Goal: Task Accomplishment & Management: Complete application form

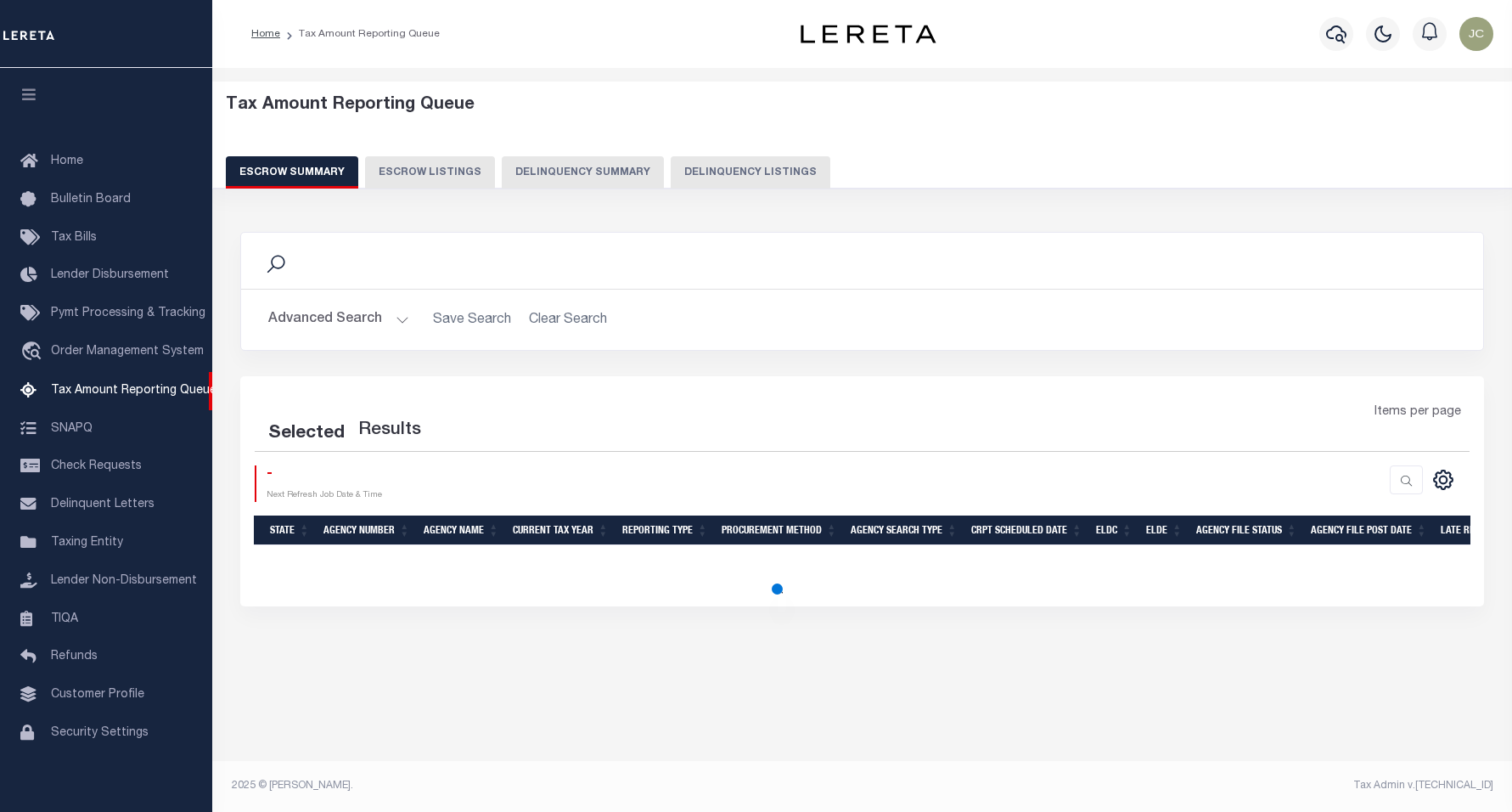
select select "100"
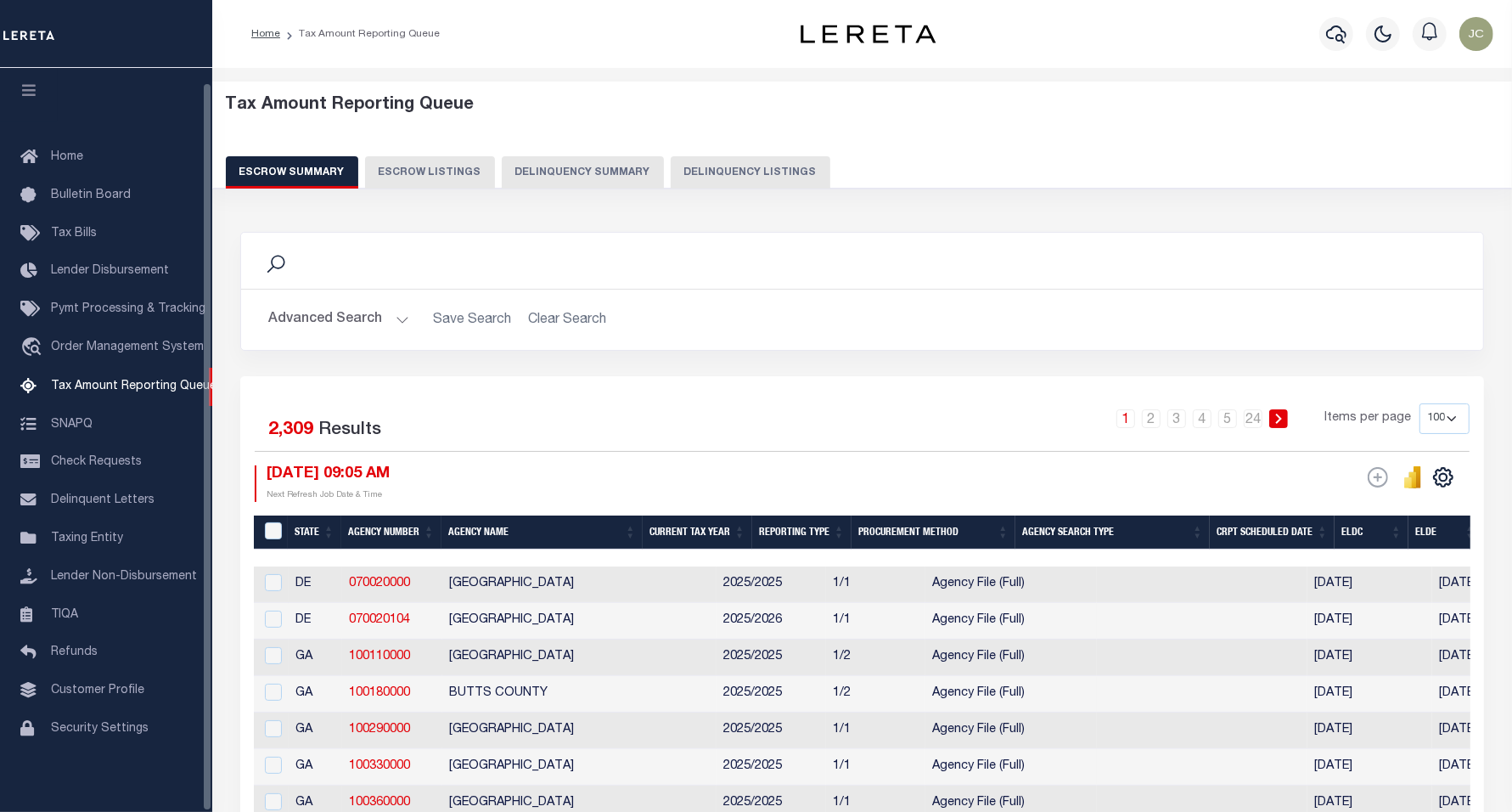
scroll to position [15, 0]
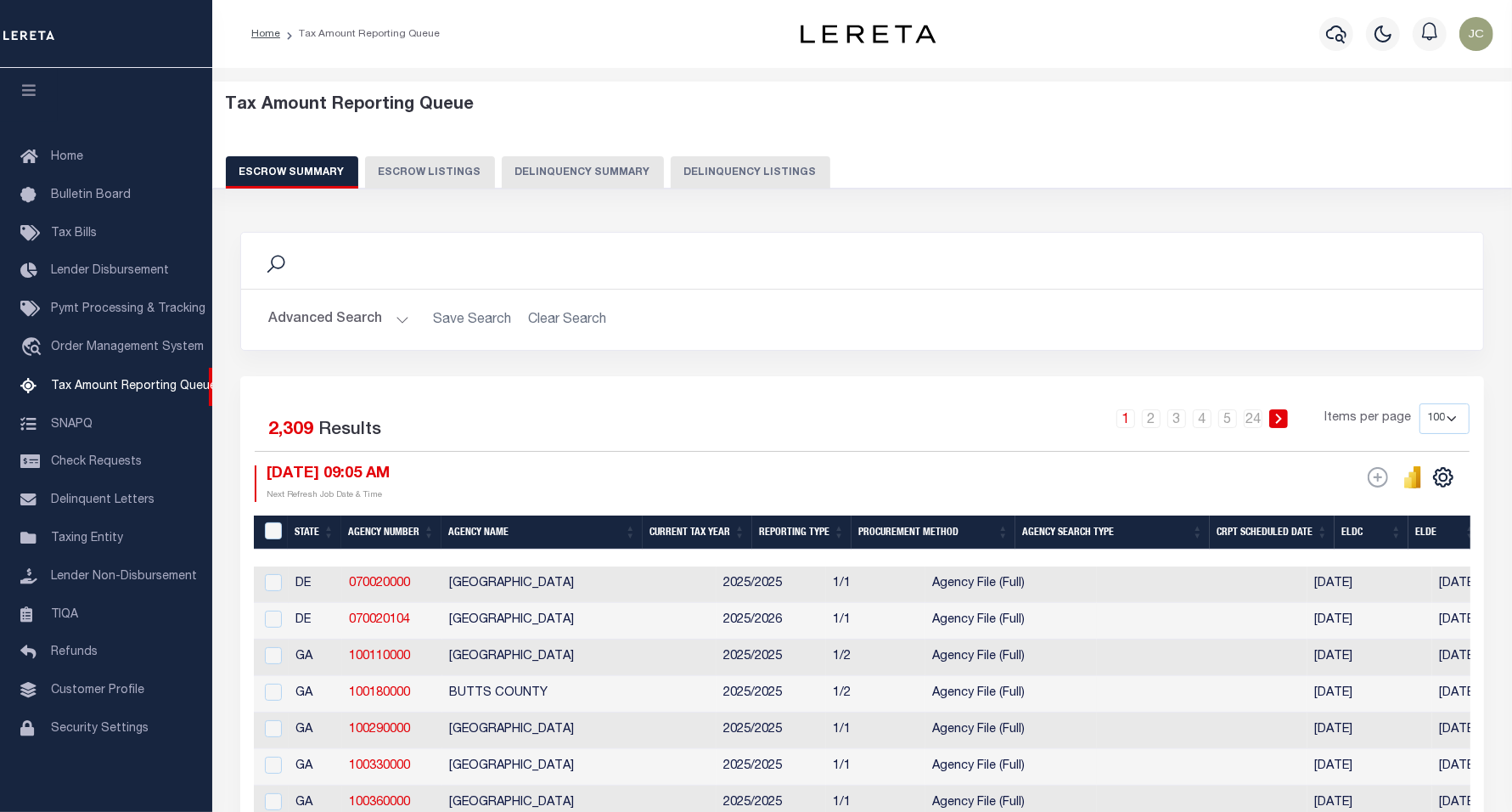
click at [748, 154] on div "Tax Amount Reporting Queue Escrow Summary Escrow Listings Delinquency Summary" at bounding box center [862, 141] width 1274 height 93
click at [748, 169] on button "Delinquency Listings" at bounding box center [750, 172] width 159 height 32
select select "100"
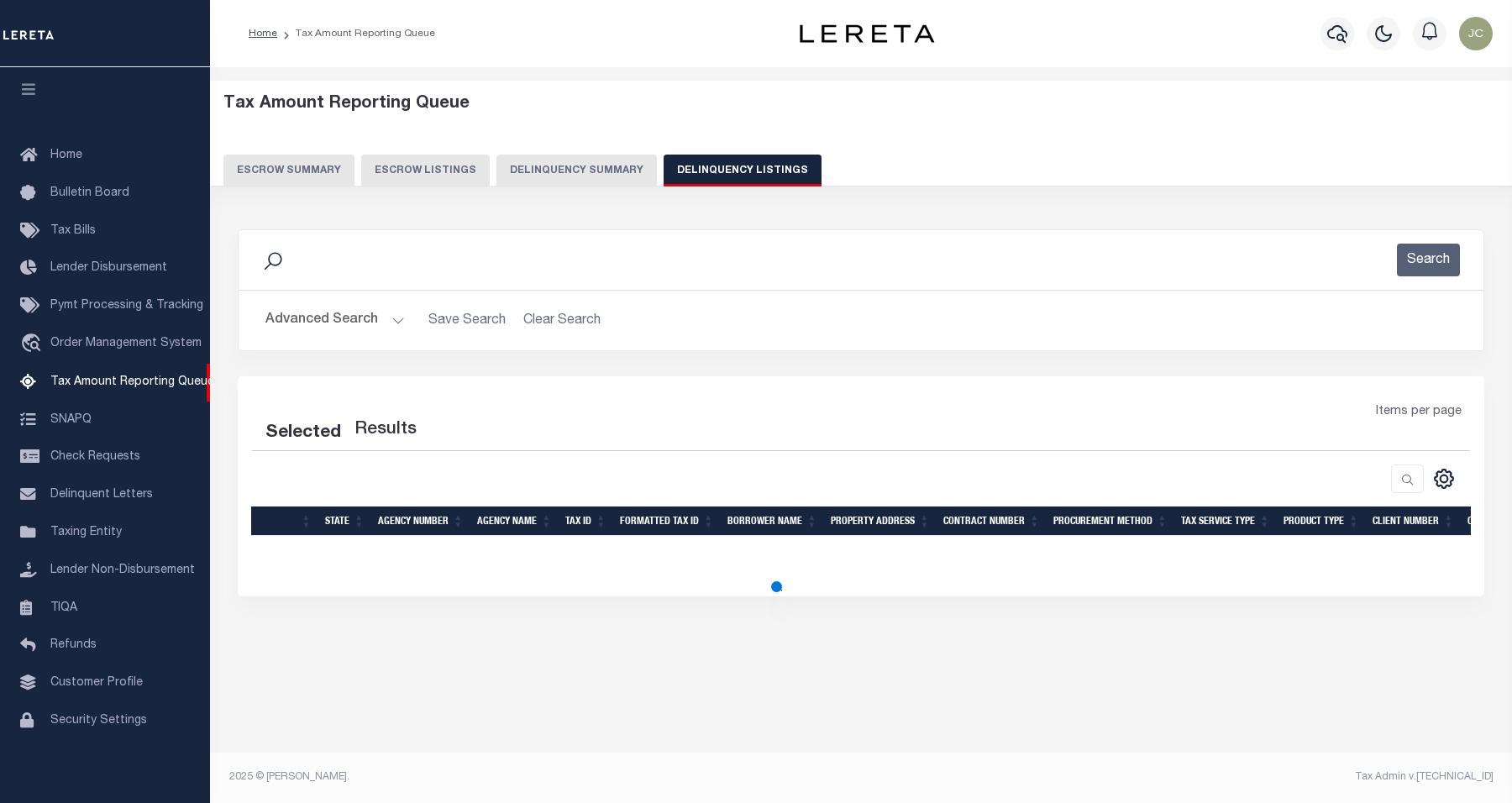
select select "100"
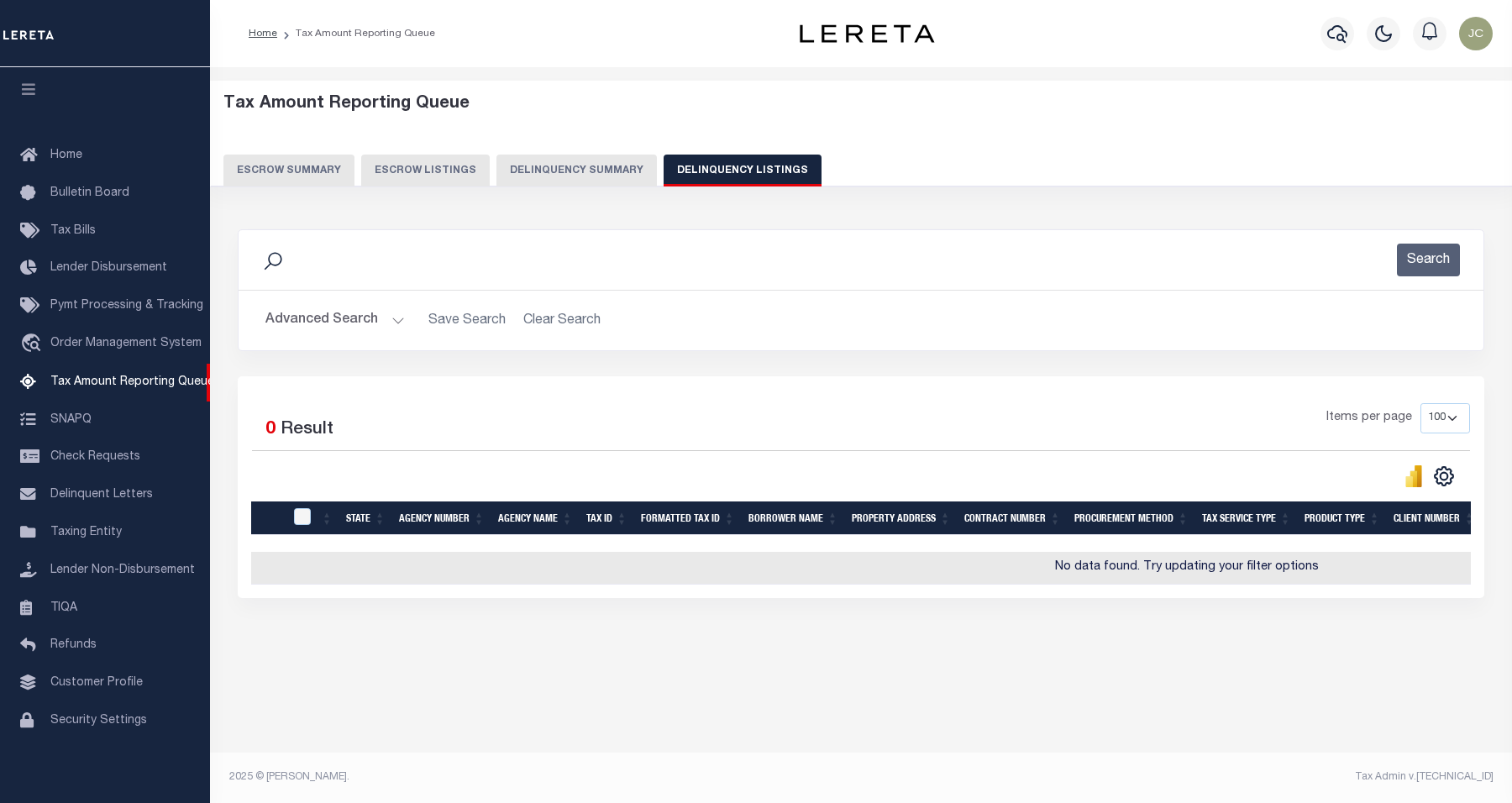
click at [358, 309] on button "Advanced Search" at bounding box center [334, 320] width 139 height 33
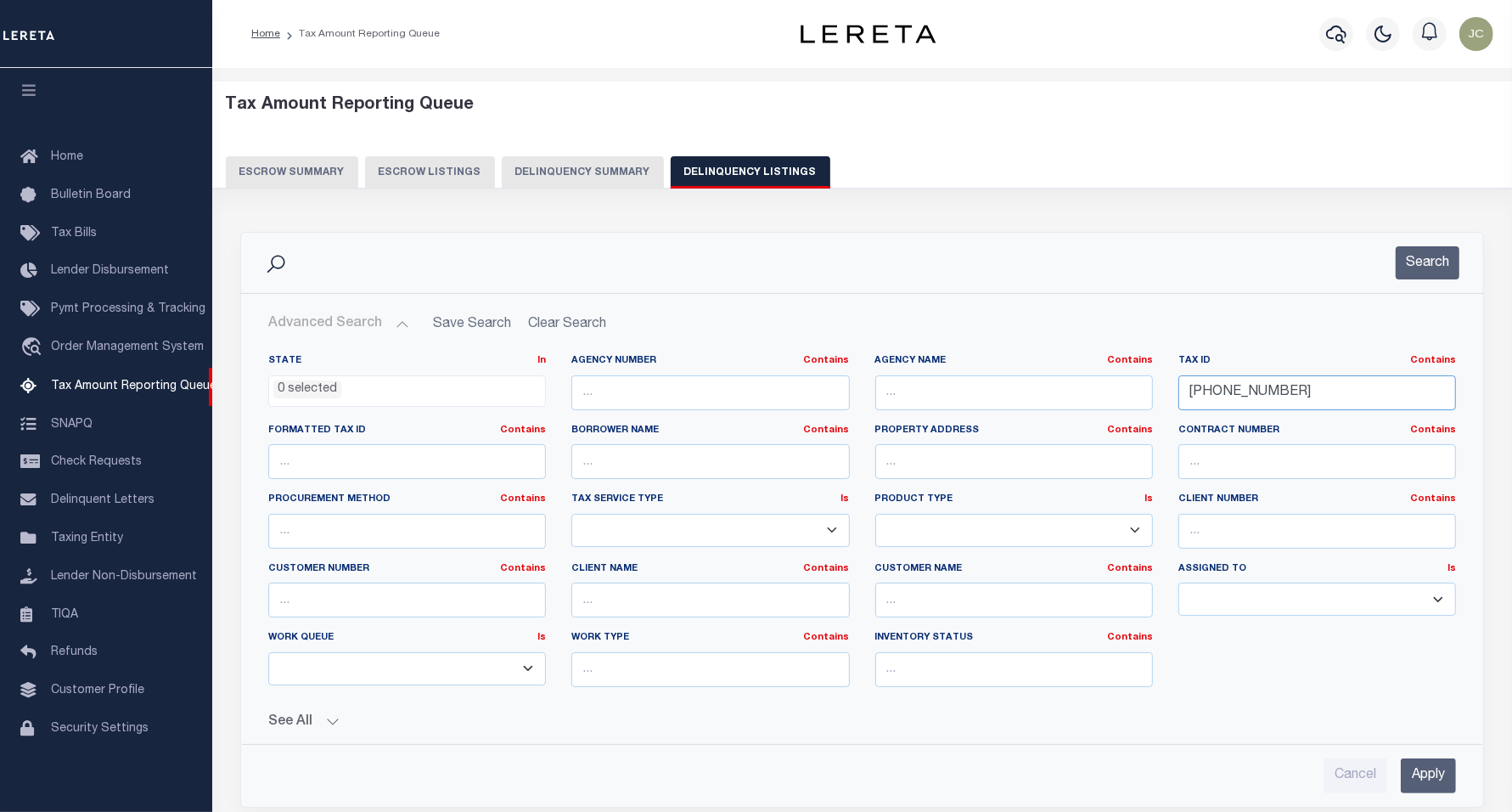
click at [1347, 397] on input "11-02703-000" at bounding box center [1318, 393] width 278 height 35
paste input "RP00014001057"
paste input "RP000140010570"
paste input "text"
type input "RP000140010570"
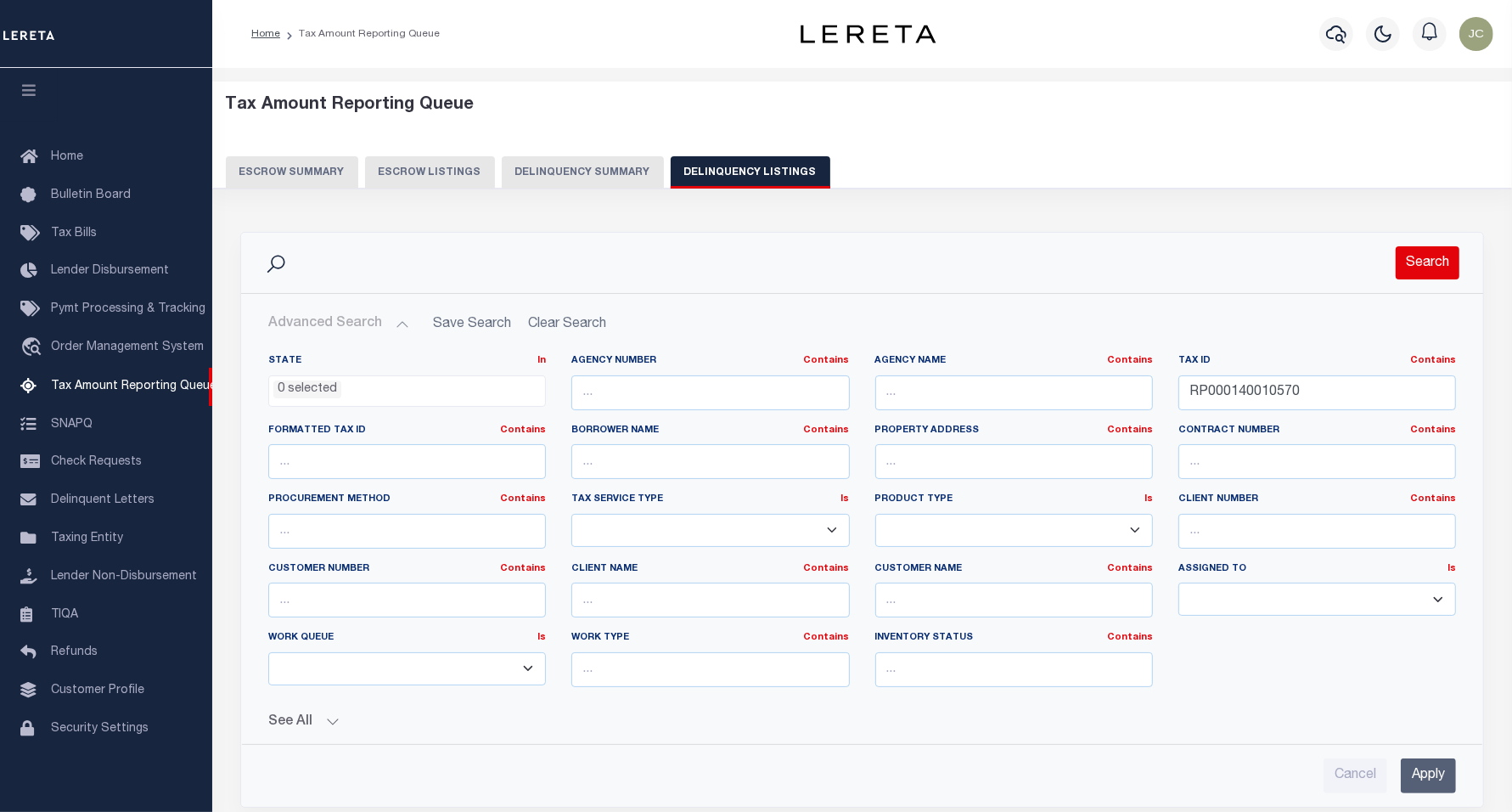
click at [1437, 274] on button "Search" at bounding box center [1427, 262] width 64 height 33
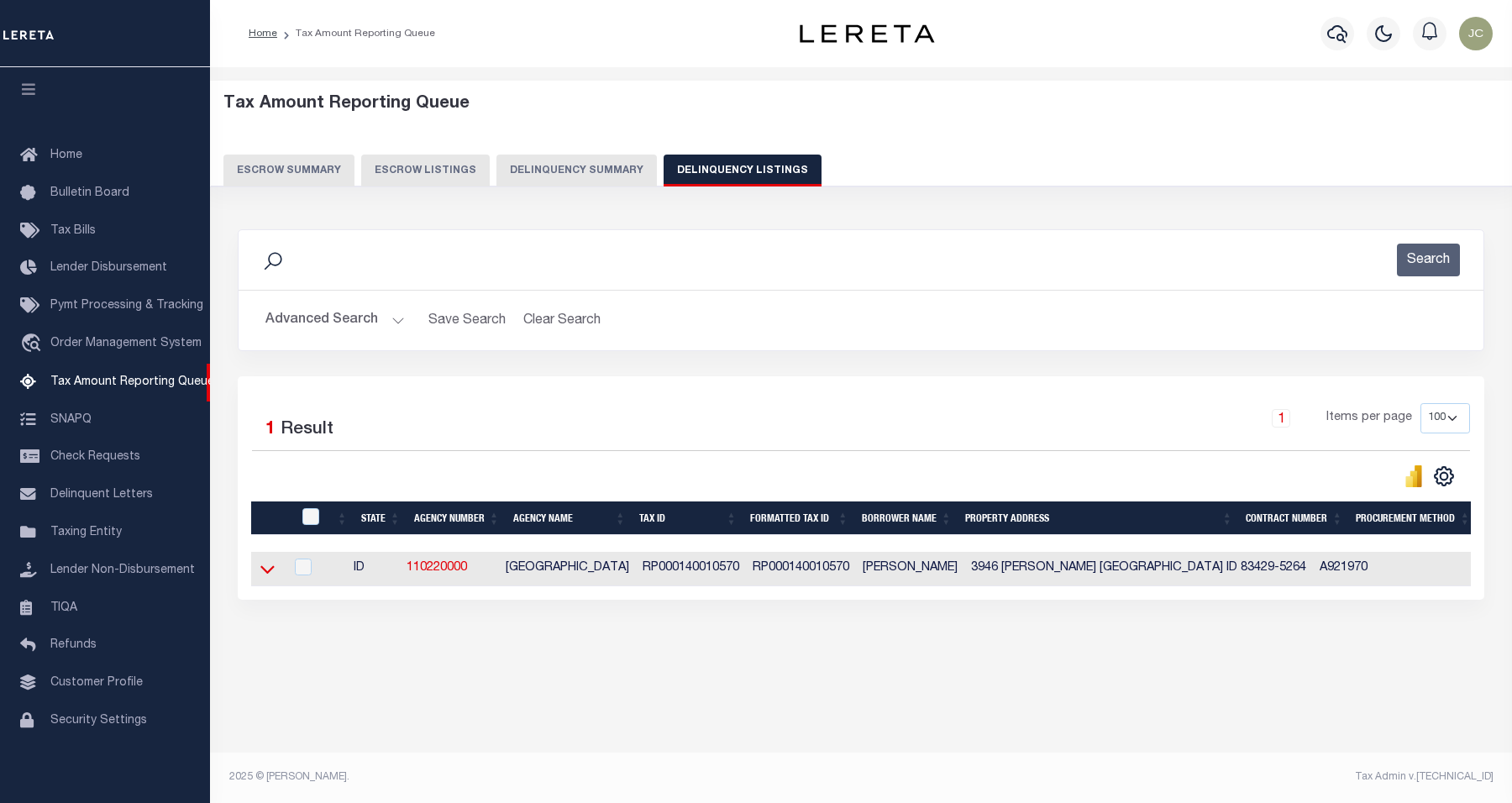
click at [270, 573] on icon at bounding box center [268, 568] width 15 height 17
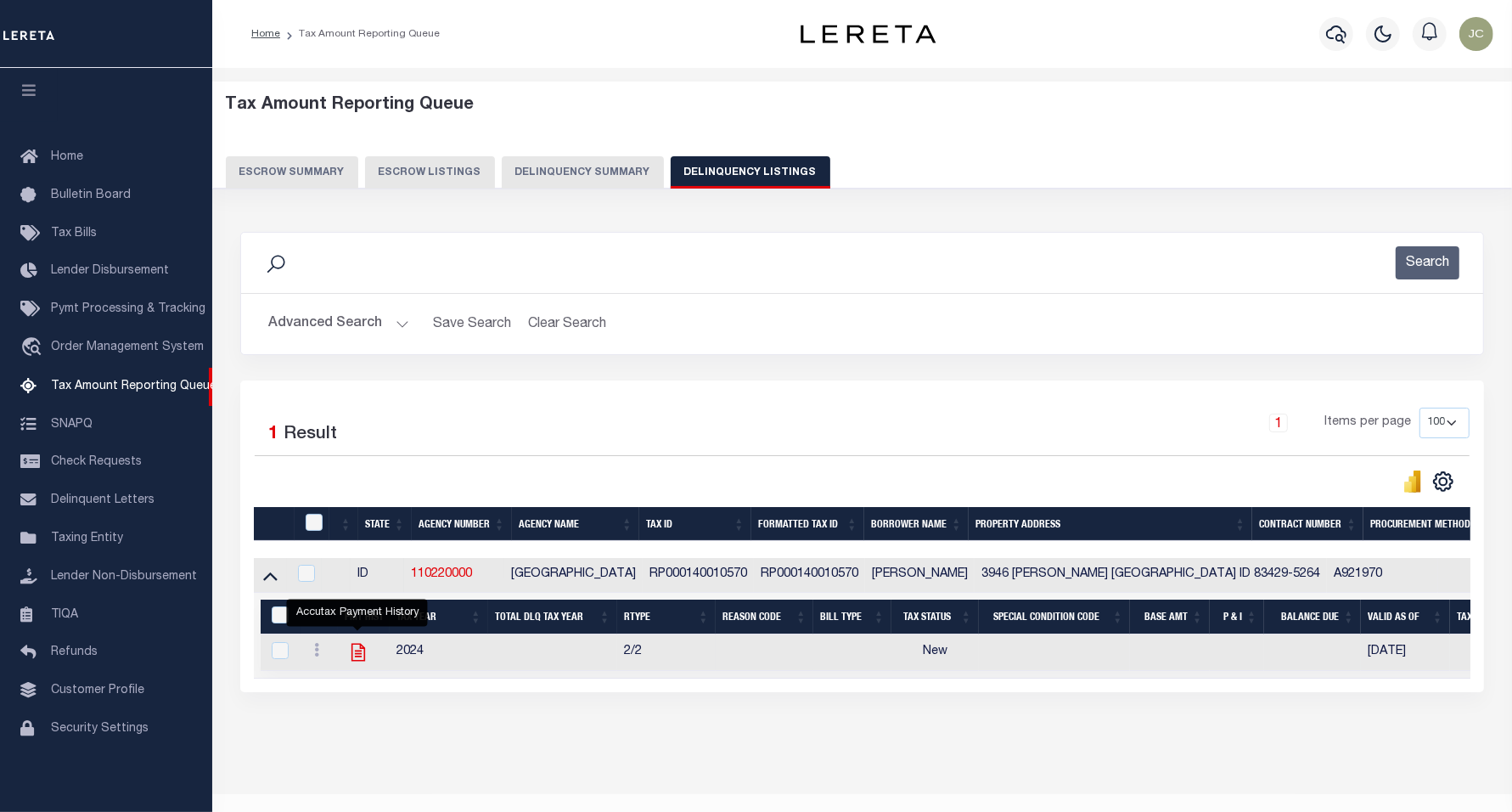
click at [353, 654] on icon "" at bounding box center [358, 652] width 22 height 22
checkbox input "true"
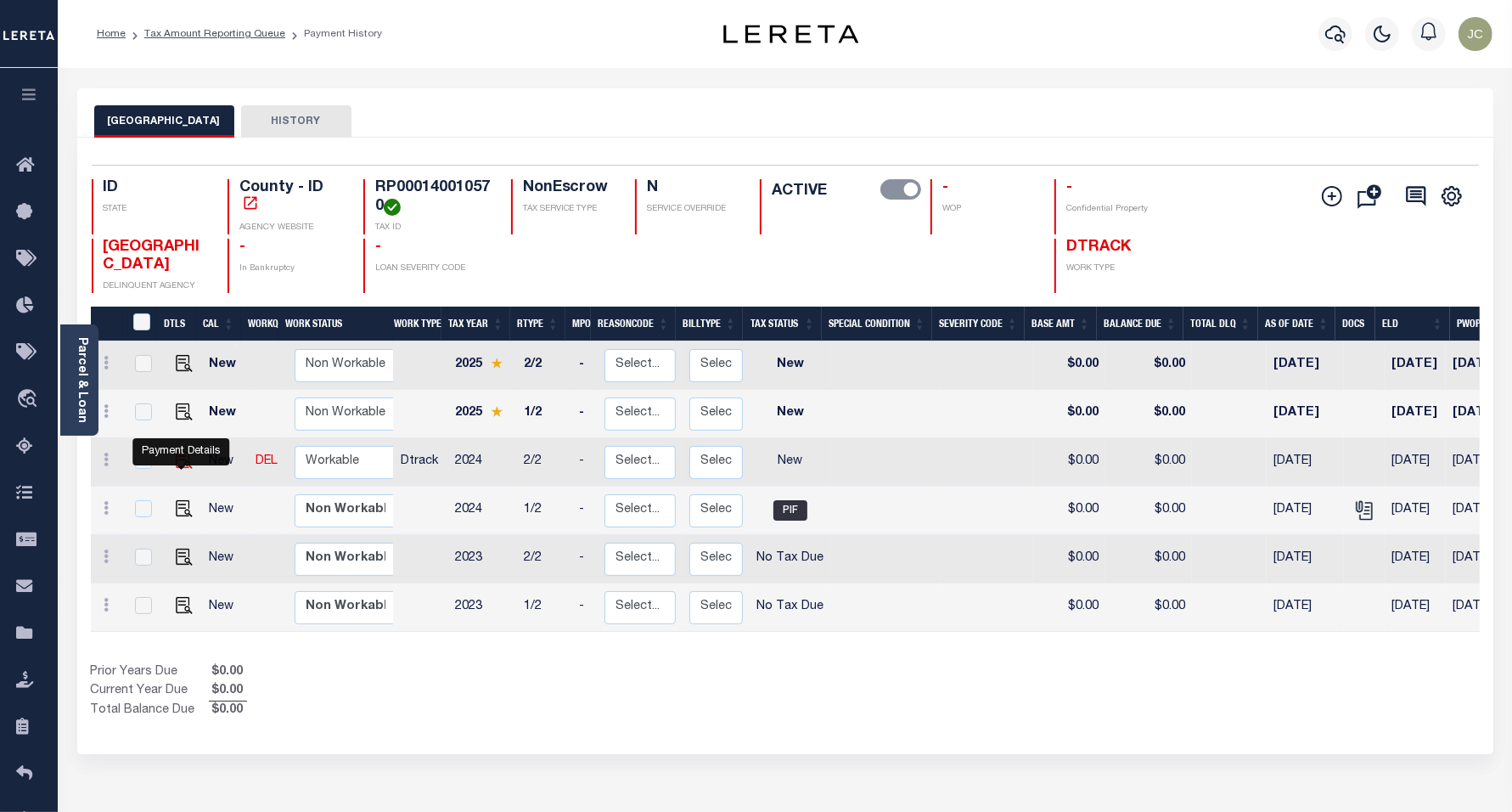
click at [176, 469] on img "" at bounding box center [184, 460] width 17 height 17
checkbox input "true"
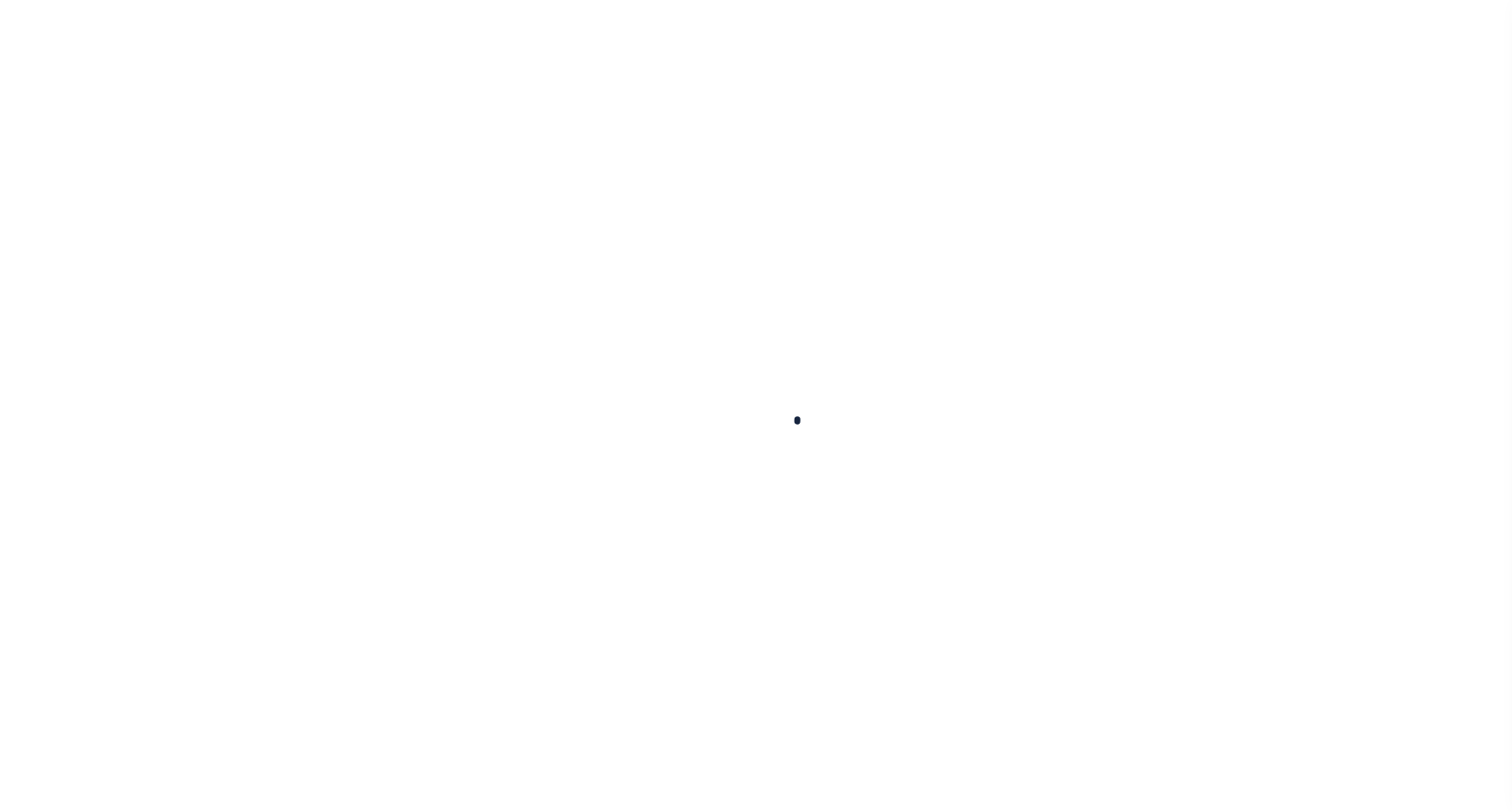
checkbox input "false"
type input "06/06/2025"
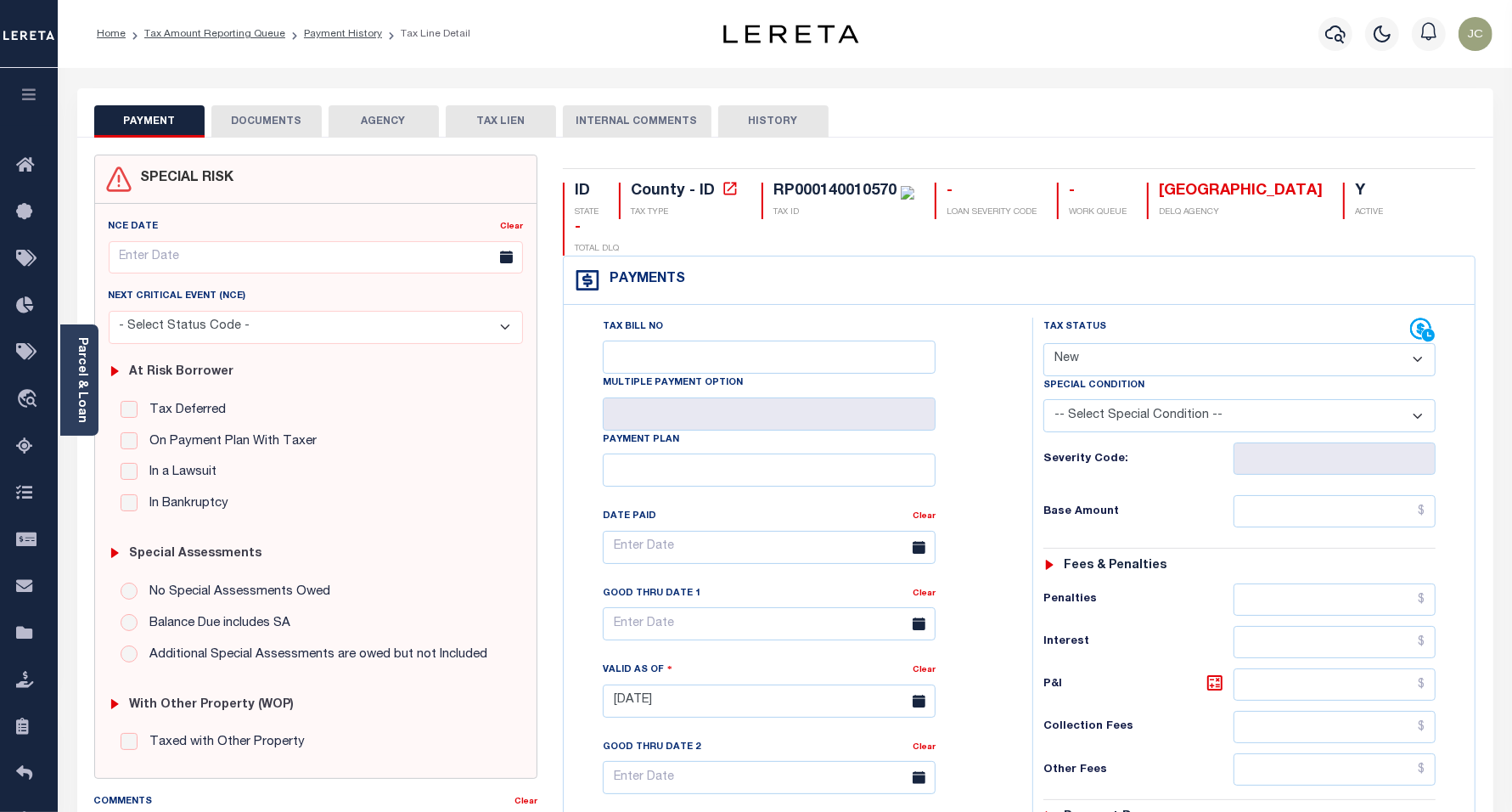
click at [1169, 343] on select "- Select Status Code - Open Due/Unpaid Paid Incomplete No Tax Due Internal Refu…" at bounding box center [1239, 360] width 393 height 33
select select "DUE"
click at [1043, 343] on select "- Select Status Code - Open Due/Unpaid Paid Incomplete No Tax Due Internal Refu…" at bounding box center [1239, 360] width 393 height 33
type input "[DATE]"
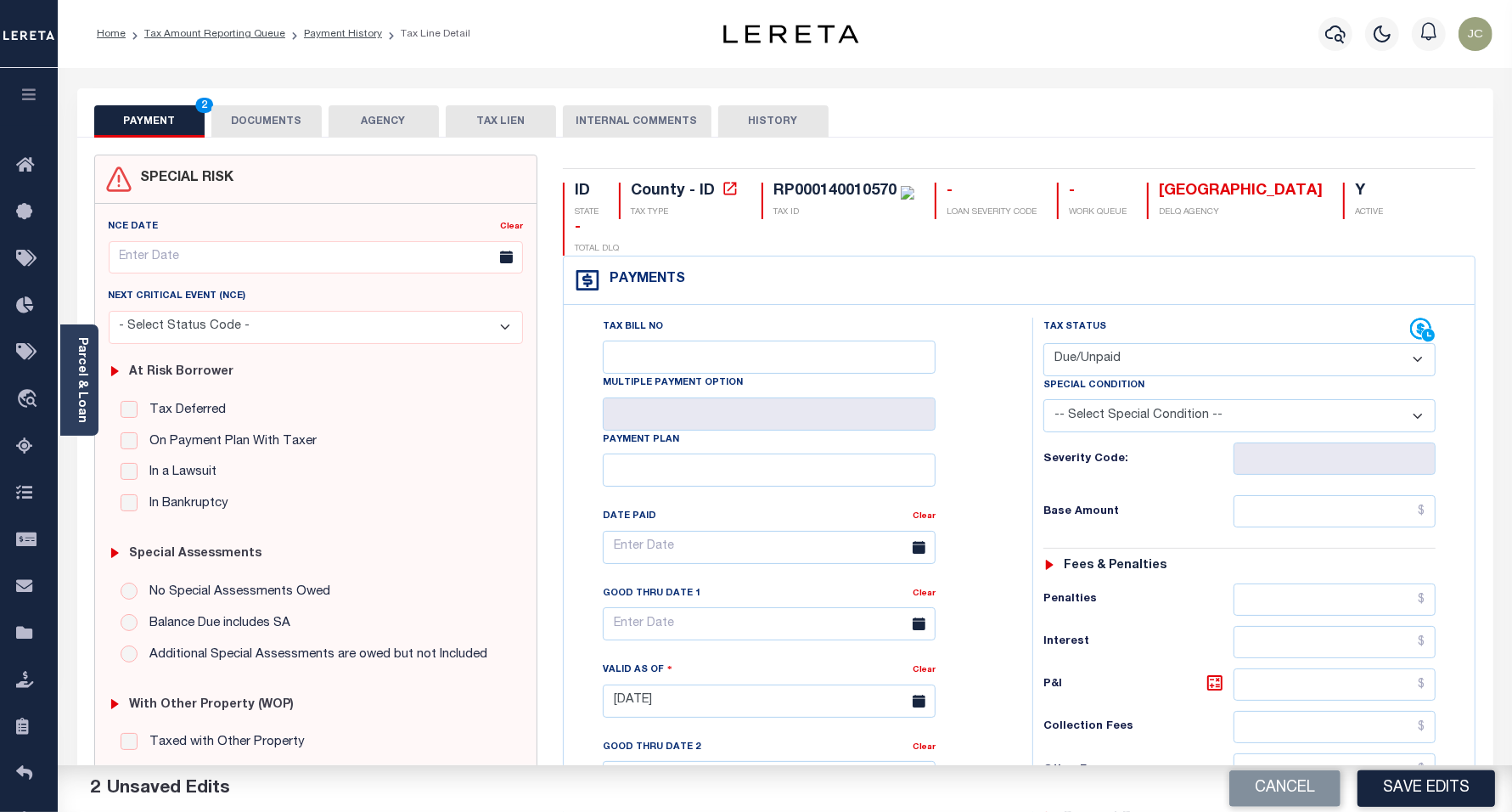
click at [1131, 399] on select "-- Select Special Condition -- 3RD PARTY TAX LIEN AGENCY TAX LIEN (A.K.A Inside…" at bounding box center [1239, 415] width 393 height 33
select select "15"
click at [1043, 399] on select "-- Select Special Condition -- 3RD PARTY TAX LIEN AGENCY TAX LIEN (A.K.A Inside…" at bounding box center [1239, 415] width 393 height 33
click at [1343, 495] on input "text" at bounding box center [1334, 511] width 202 height 32
type input "$1,435.59"
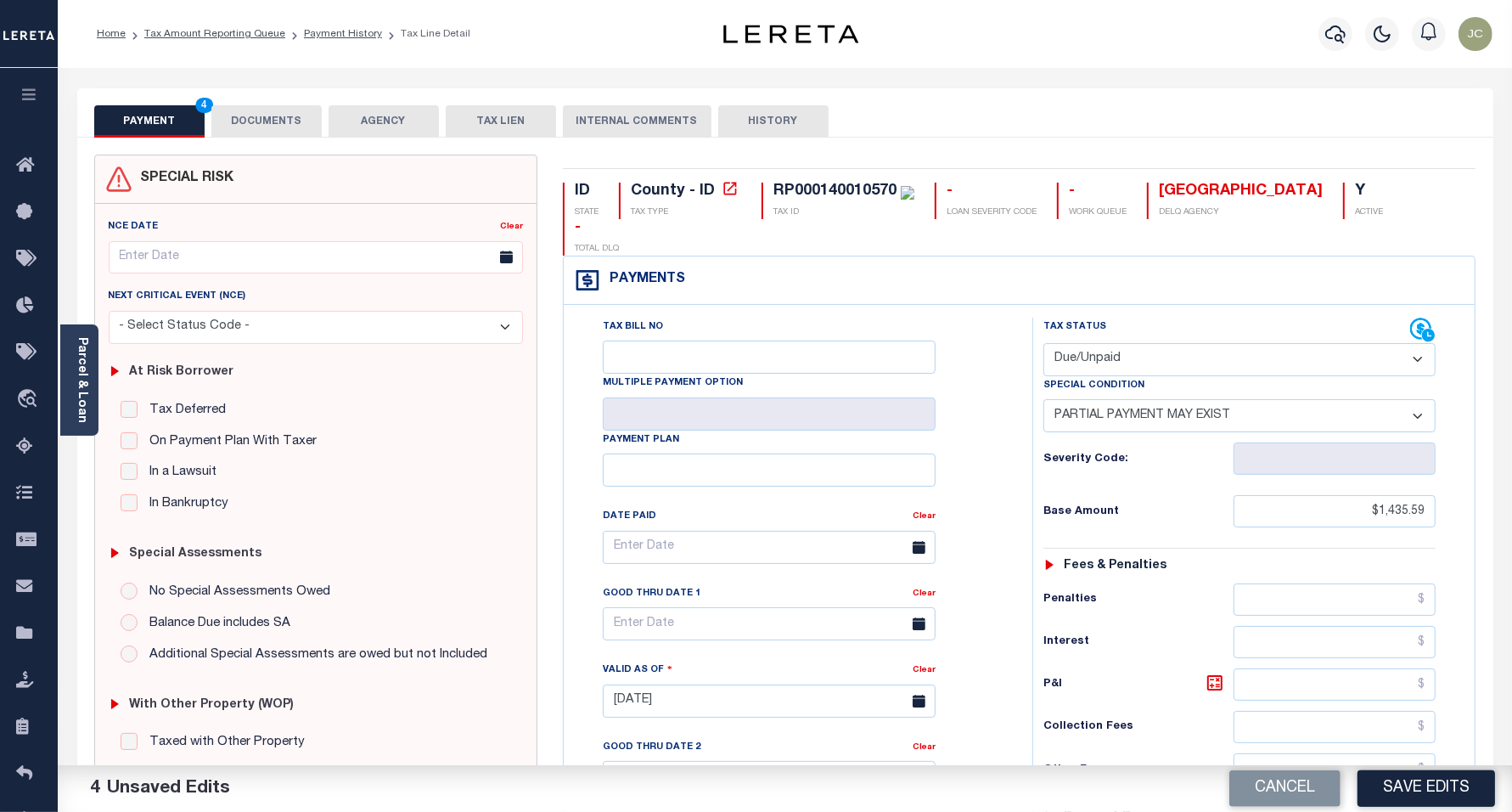
click at [983, 459] on div "Tax Bill No Multiple Payment Option Payment Plan Clear" at bounding box center [794, 555] width 426 height 476
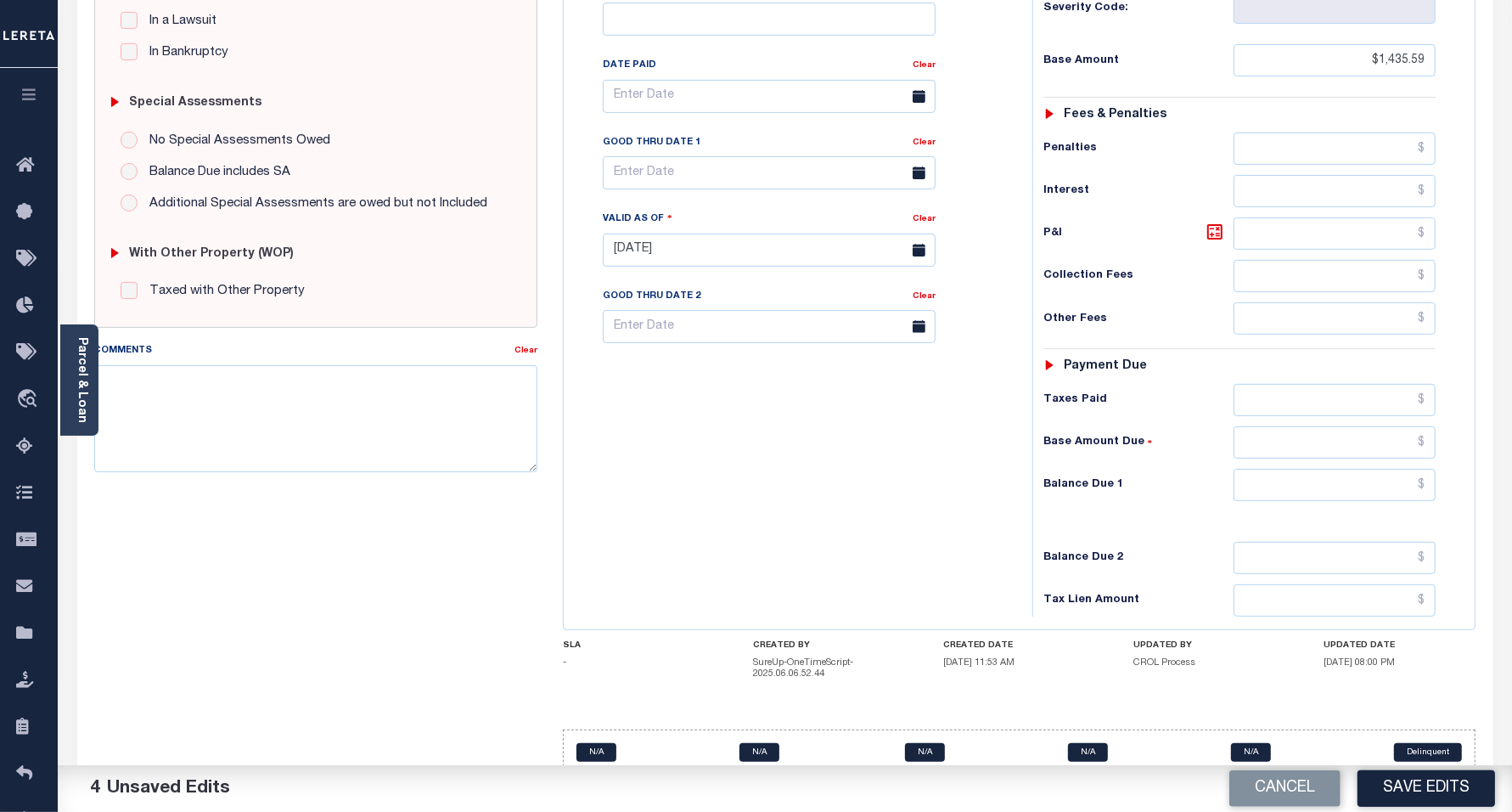
scroll to position [457, 0]
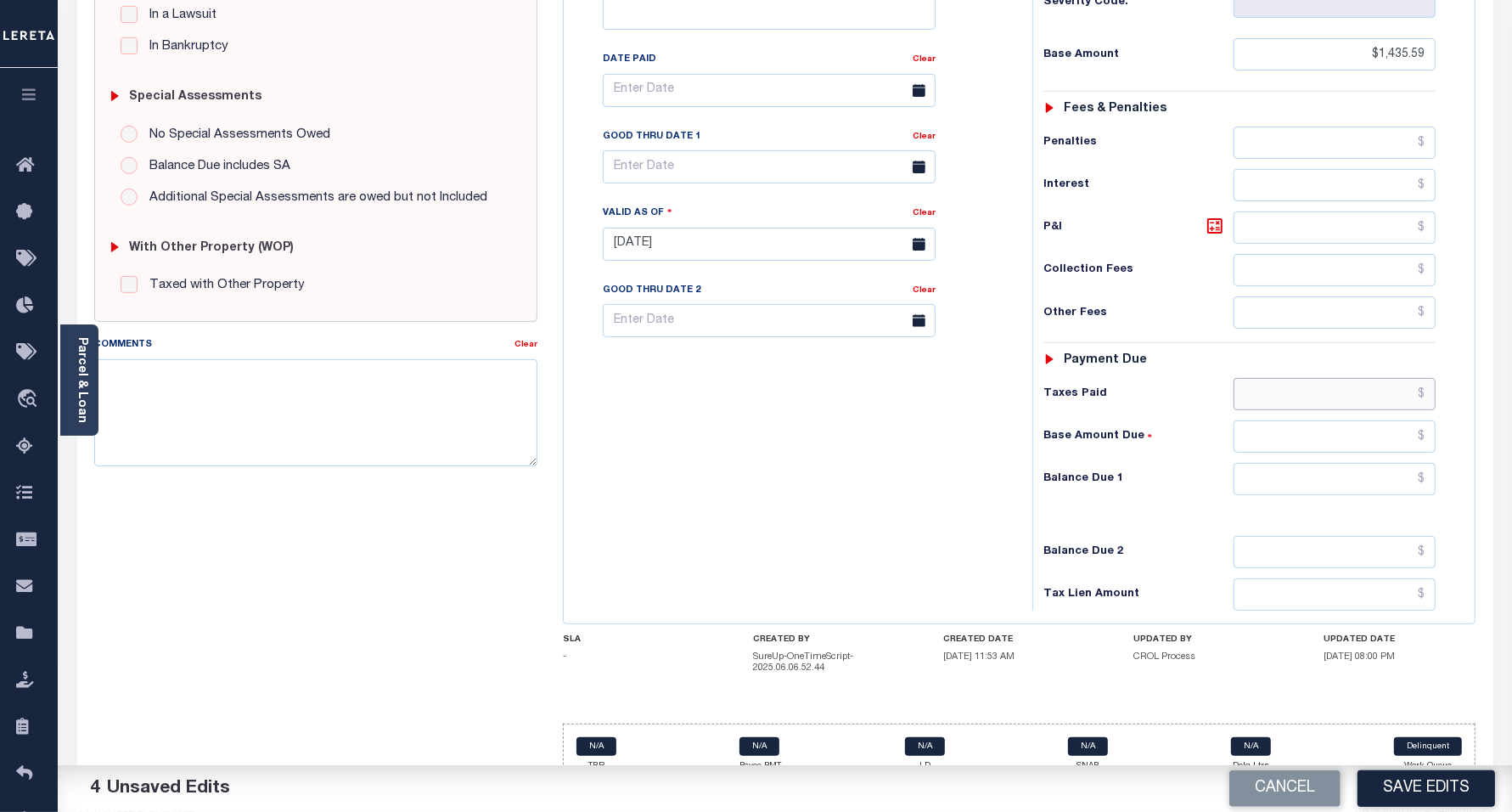
click at [1403, 377] on input "text" at bounding box center [1334, 393] width 202 height 32
paste input "1,317.09"
type input "$1,317.09"
click at [1390, 420] on input "text" at bounding box center [1334, 435] width 202 height 32
type input "$118.50"
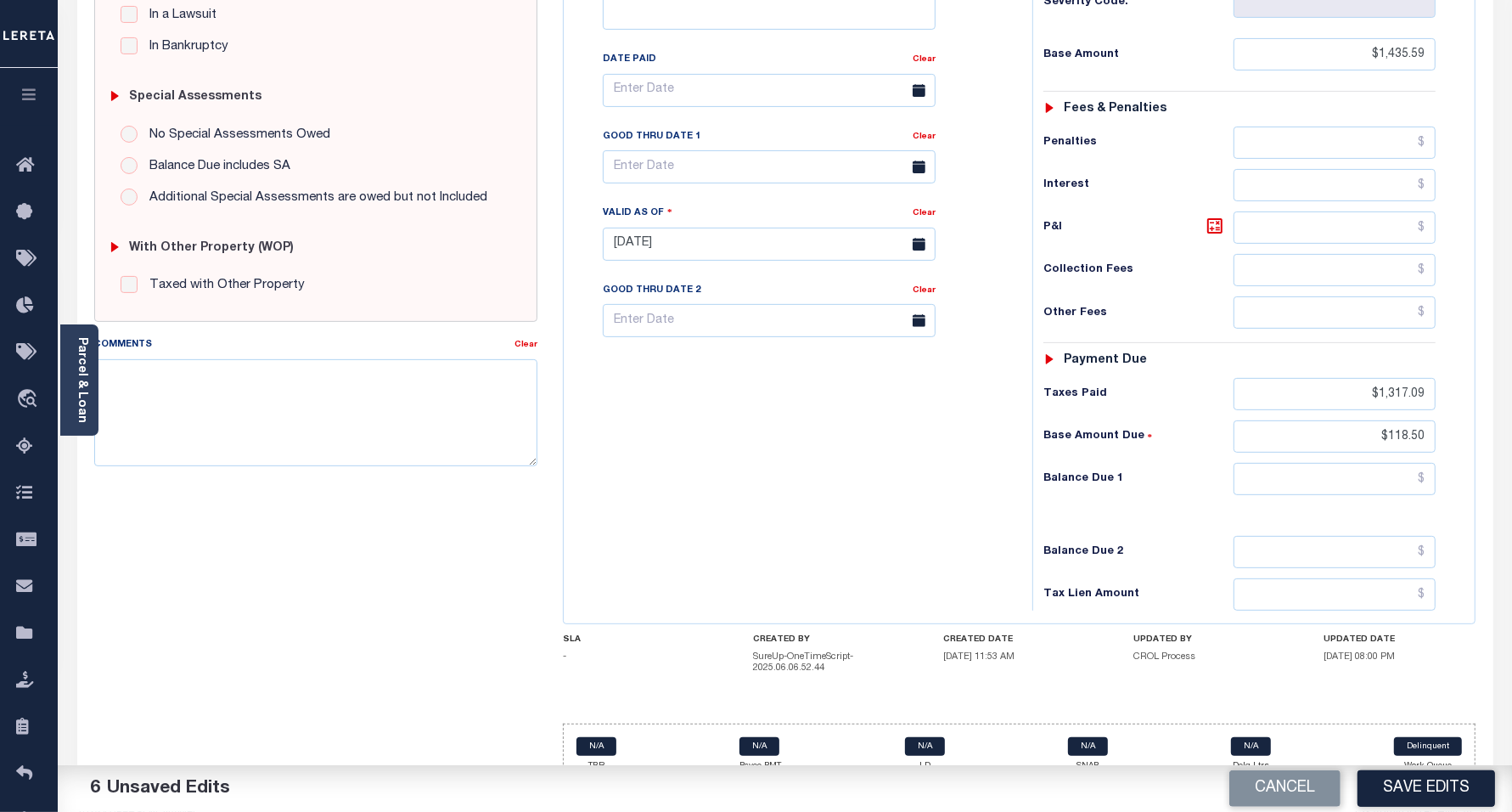
click at [926, 431] on div "Tax Bill No Multiple Payment Option Payment Plan Clear" at bounding box center [794, 236] width 452 height 749
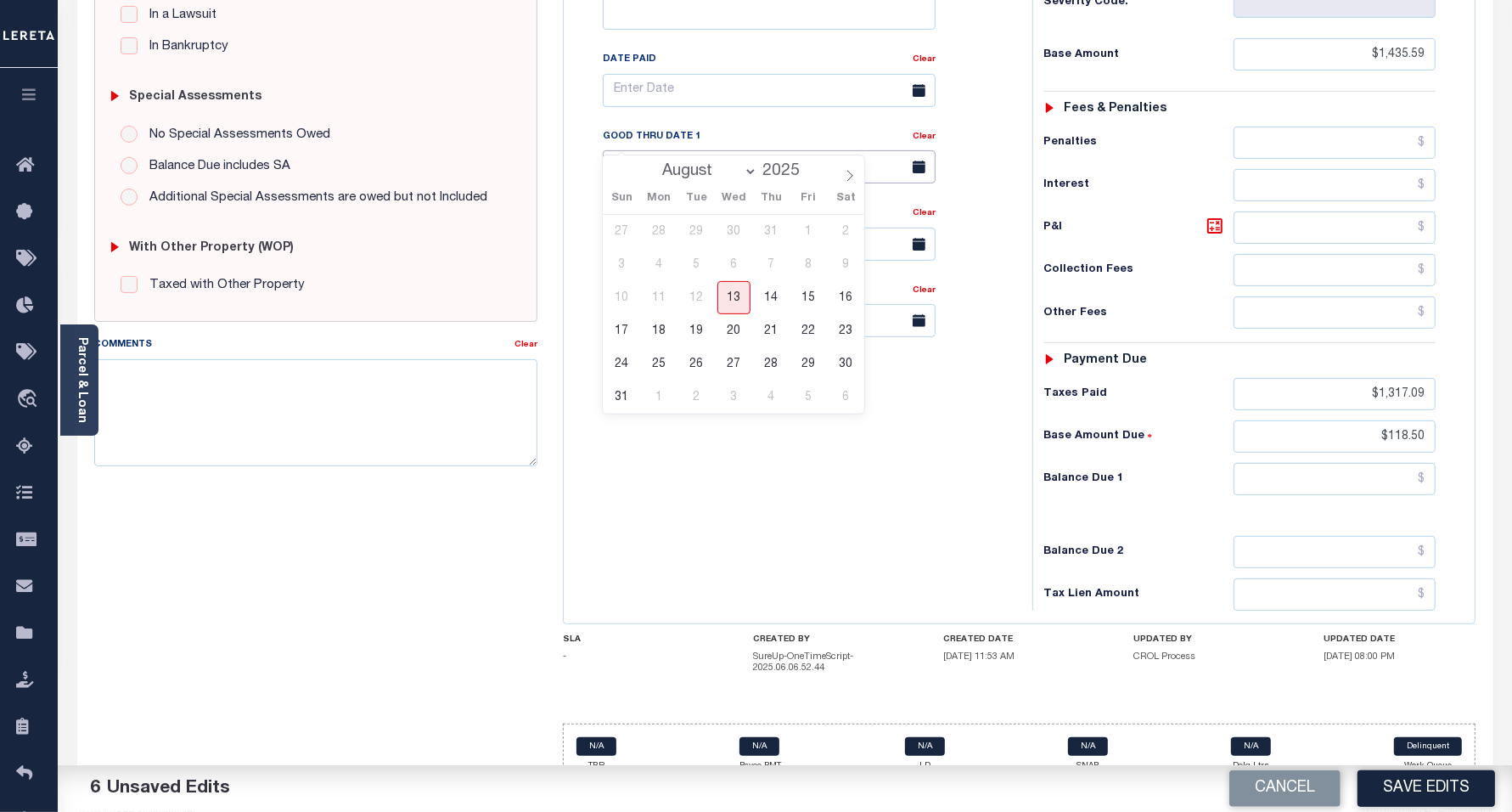
click at [671, 150] on input "text" at bounding box center [770, 167] width 333 height 33
click at [617, 388] on span "31" at bounding box center [622, 397] width 33 height 33
type input "[DATE]"
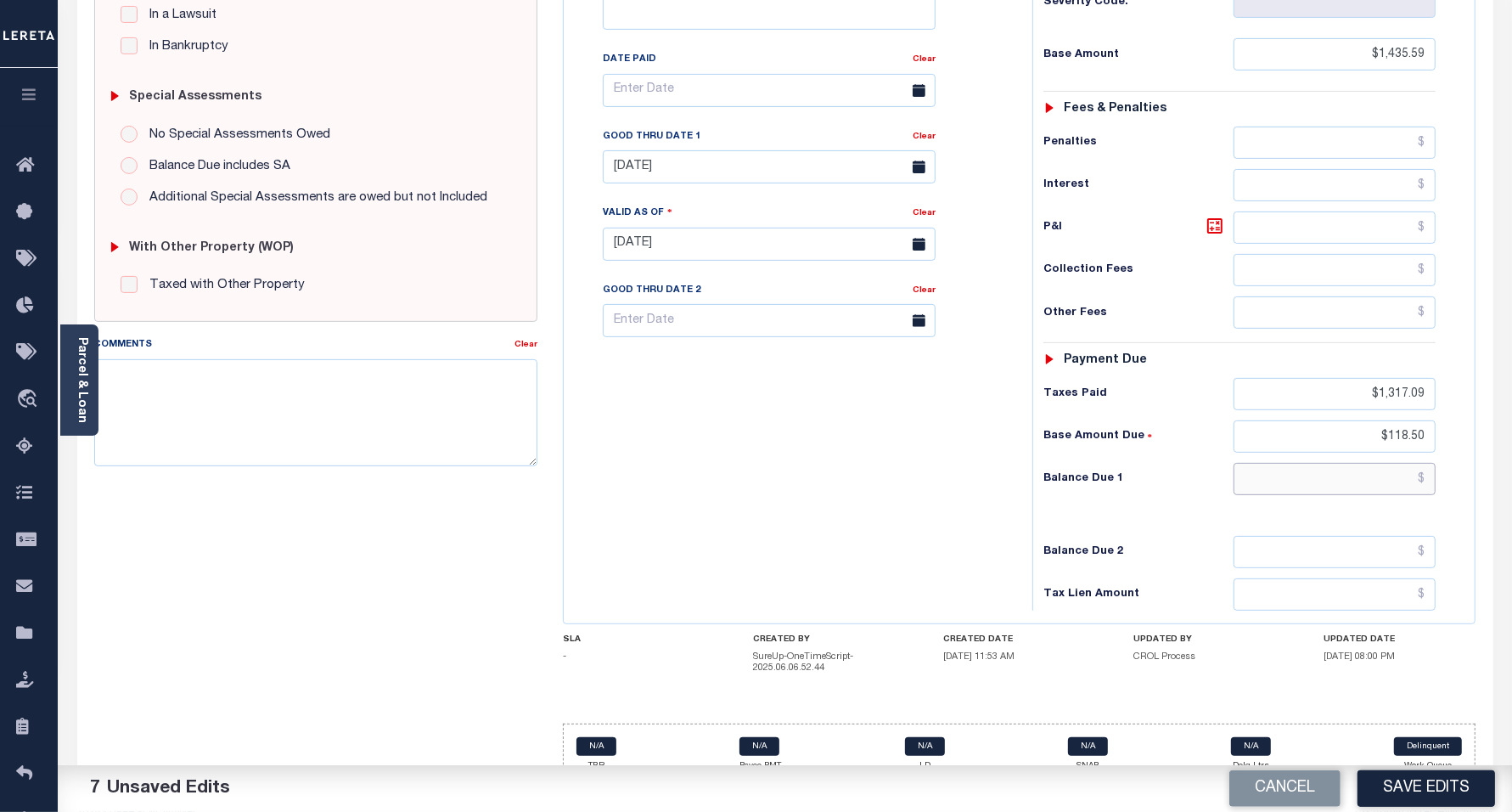
click at [1353, 463] on input "text" at bounding box center [1334, 479] width 202 height 32
type input "$118.50"
click at [951, 459] on div "Tax Bill No Multiple Payment Option Payment Plan Clear" at bounding box center [794, 236] width 452 height 749
click at [384, 366] on textarea "Comments" at bounding box center [316, 412] width 444 height 107
click at [170, 384] on textarea "As per" at bounding box center [316, 412] width 444 height 107
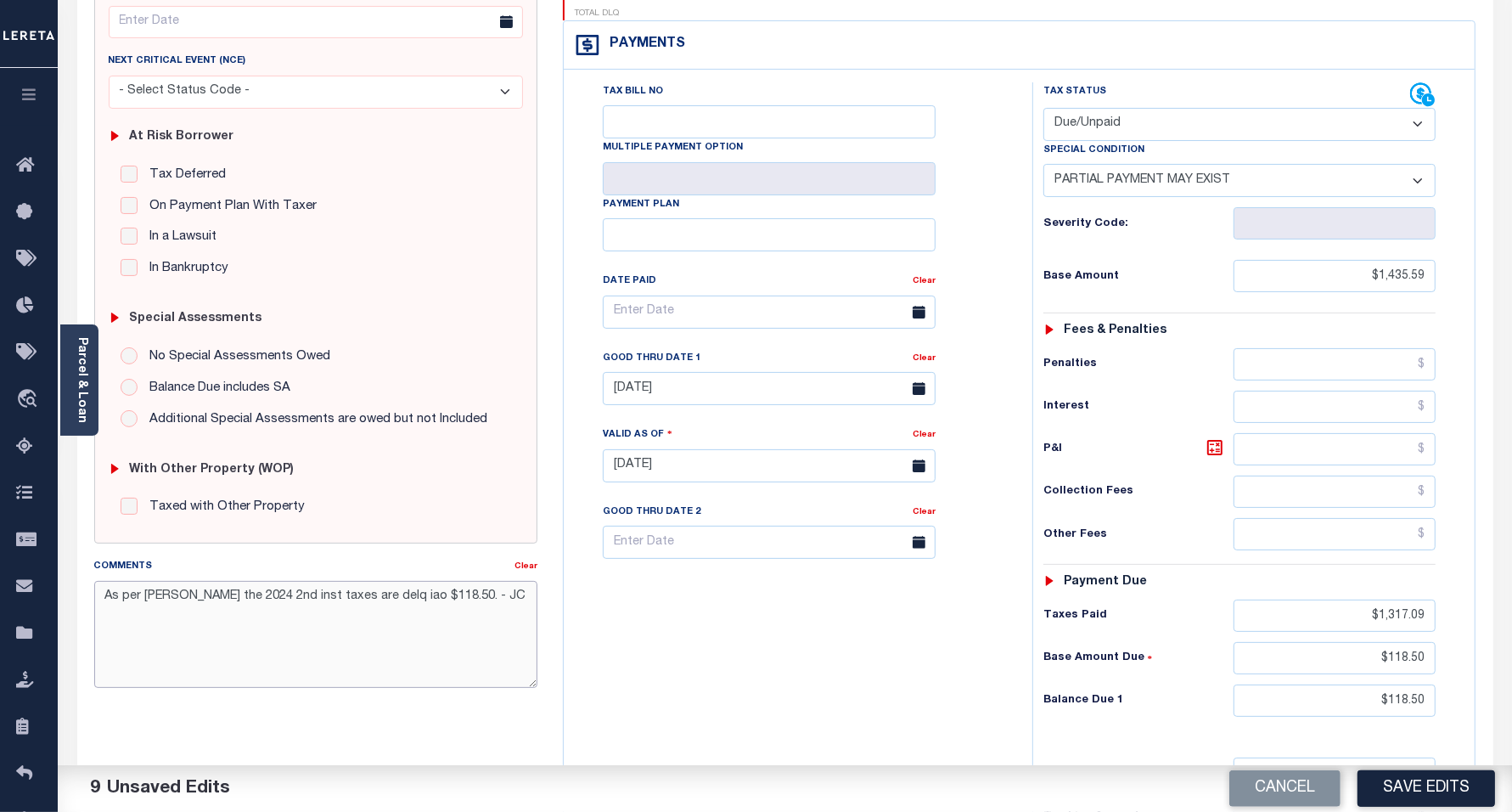
scroll to position [0, 0]
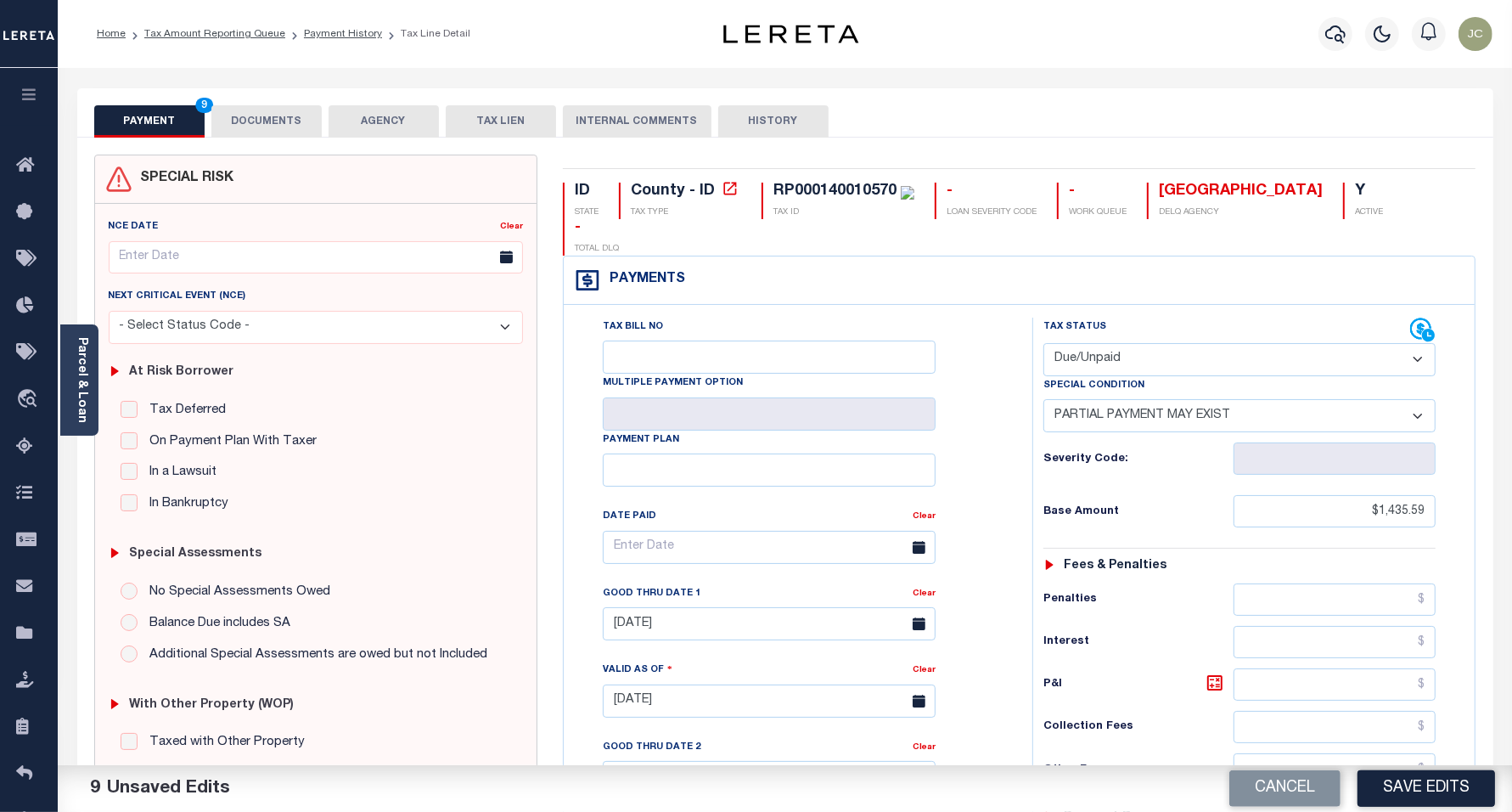
type textarea "As per Joshua the 2024 2nd inst taxes are delq iao $118.50. - JC"
click at [285, 121] on button "DOCUMENTS" at bounding box center [267, 121] width 110 height 32
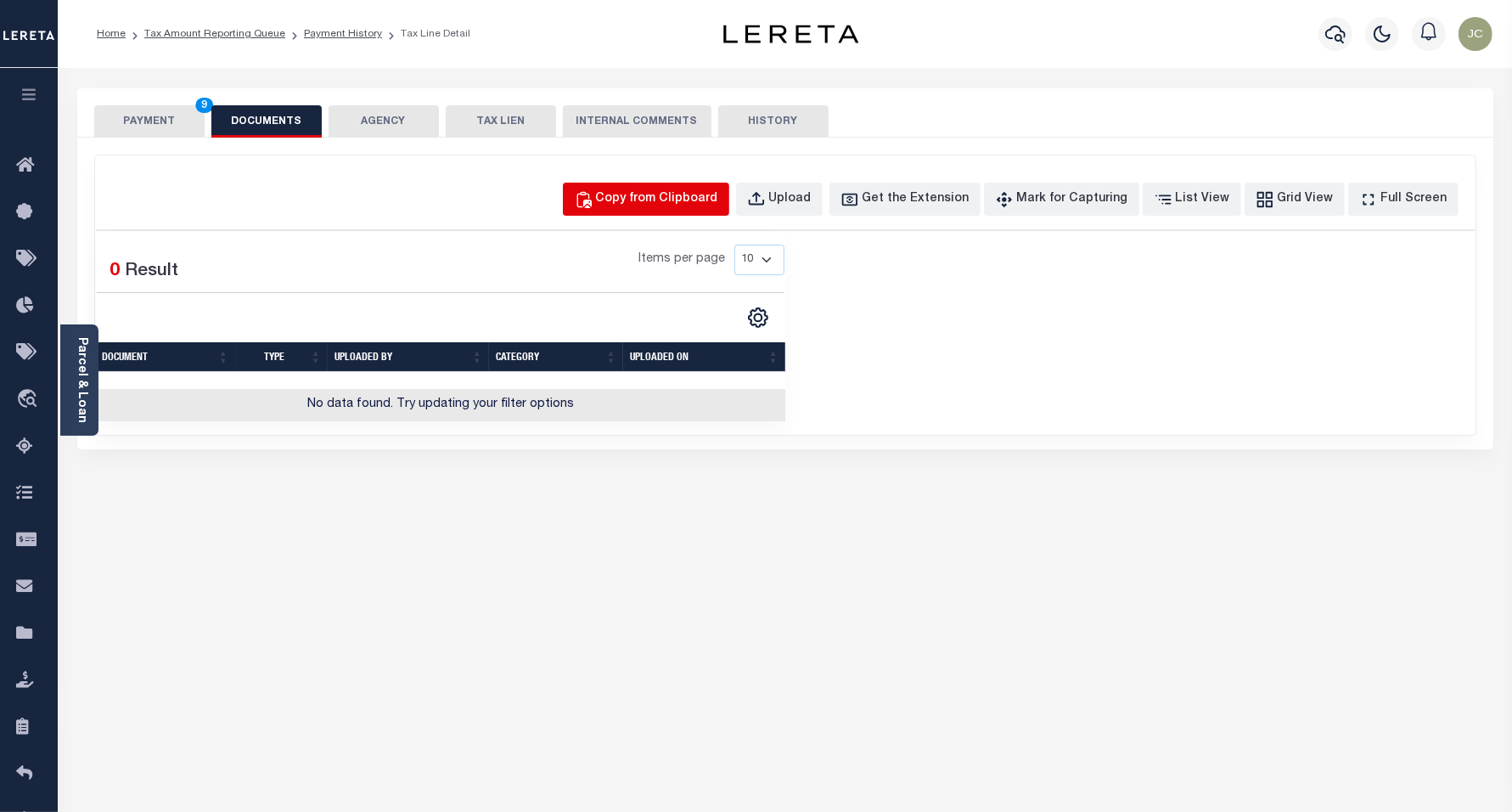
click at [685, 213] on button "Copy from Clipboard" at bounding box center [646, 199] width 167 height 33
select select "POP"
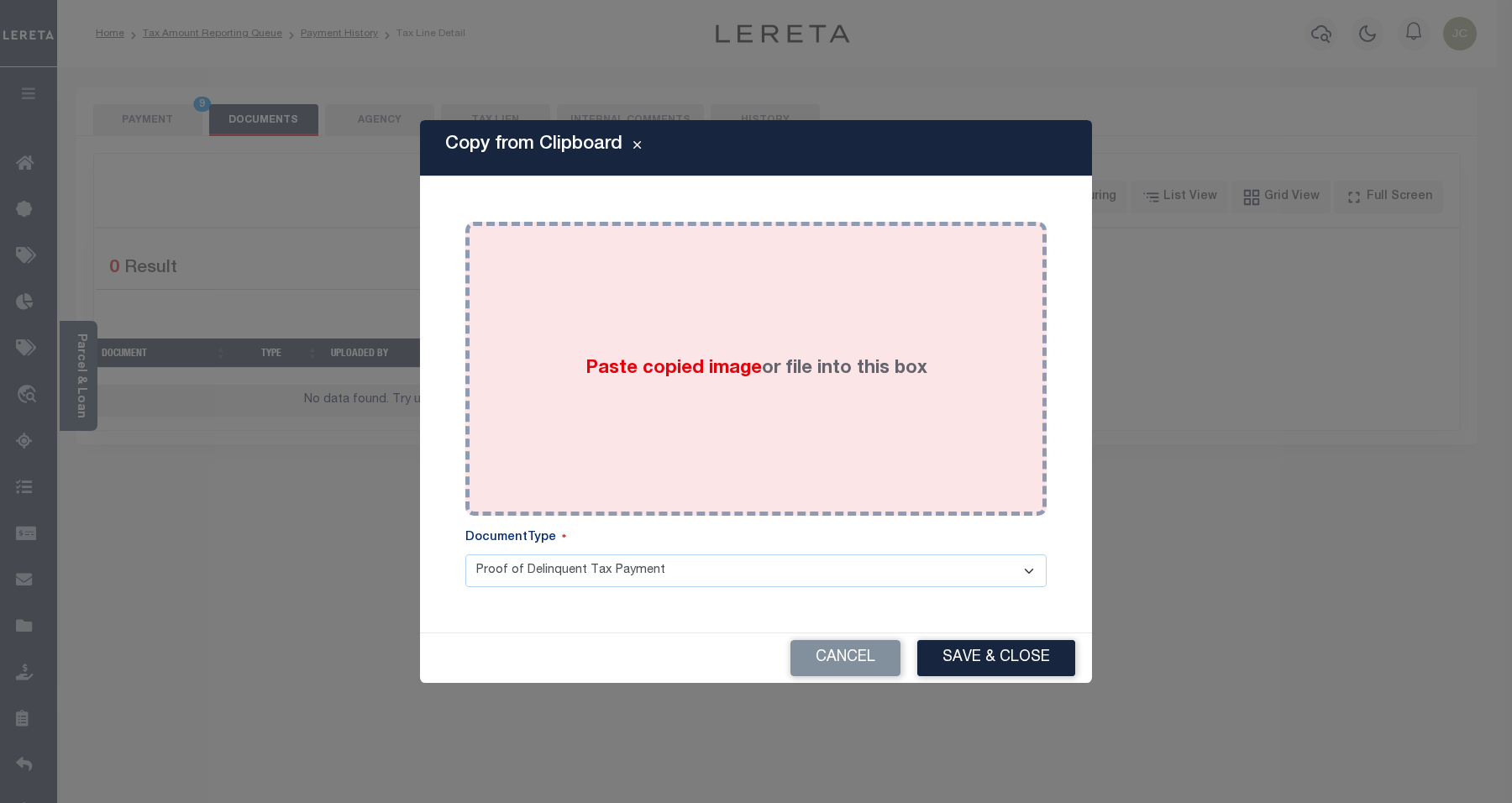
click at [710, 432] on div "Paste copied image or file into this box" at bounding box center [756, 368] width 556 height 269
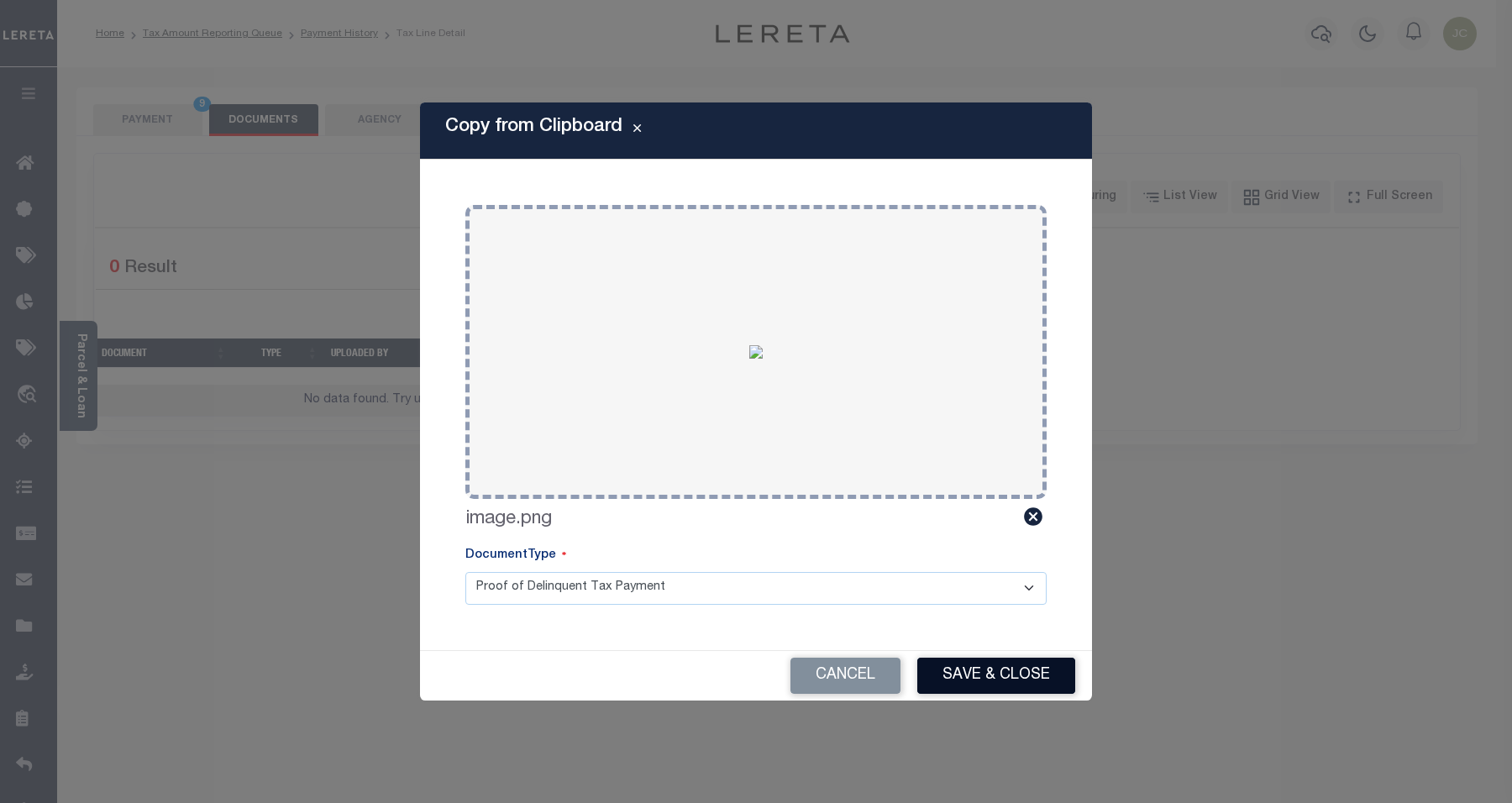
click at [973, 669] on button "Save & Close" at bounding box center [996, 676] width 158 height 36
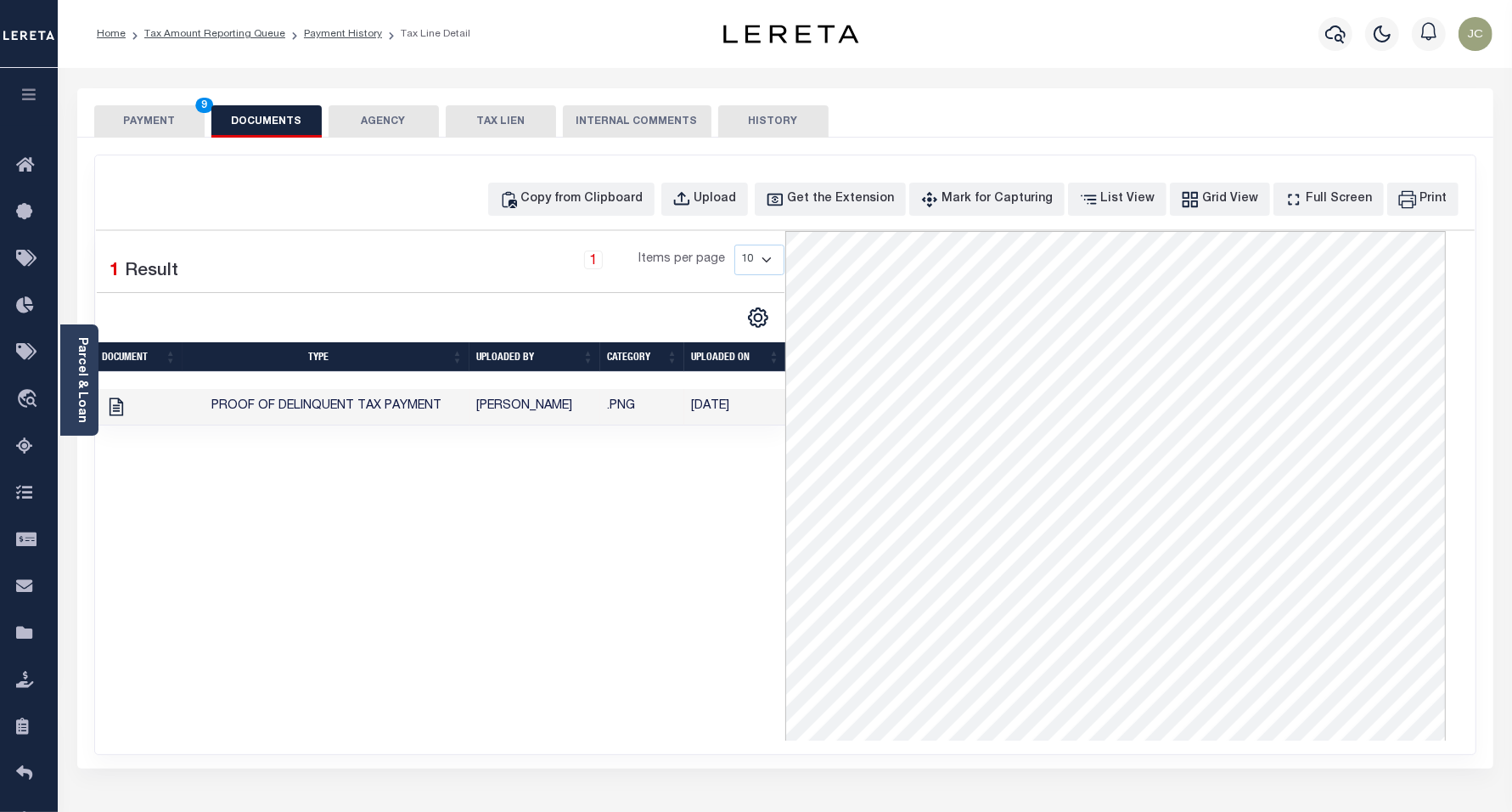
click at [171, 105] on button "PAYMENT 9" at bounding box center [149, 121] width 110 height 32
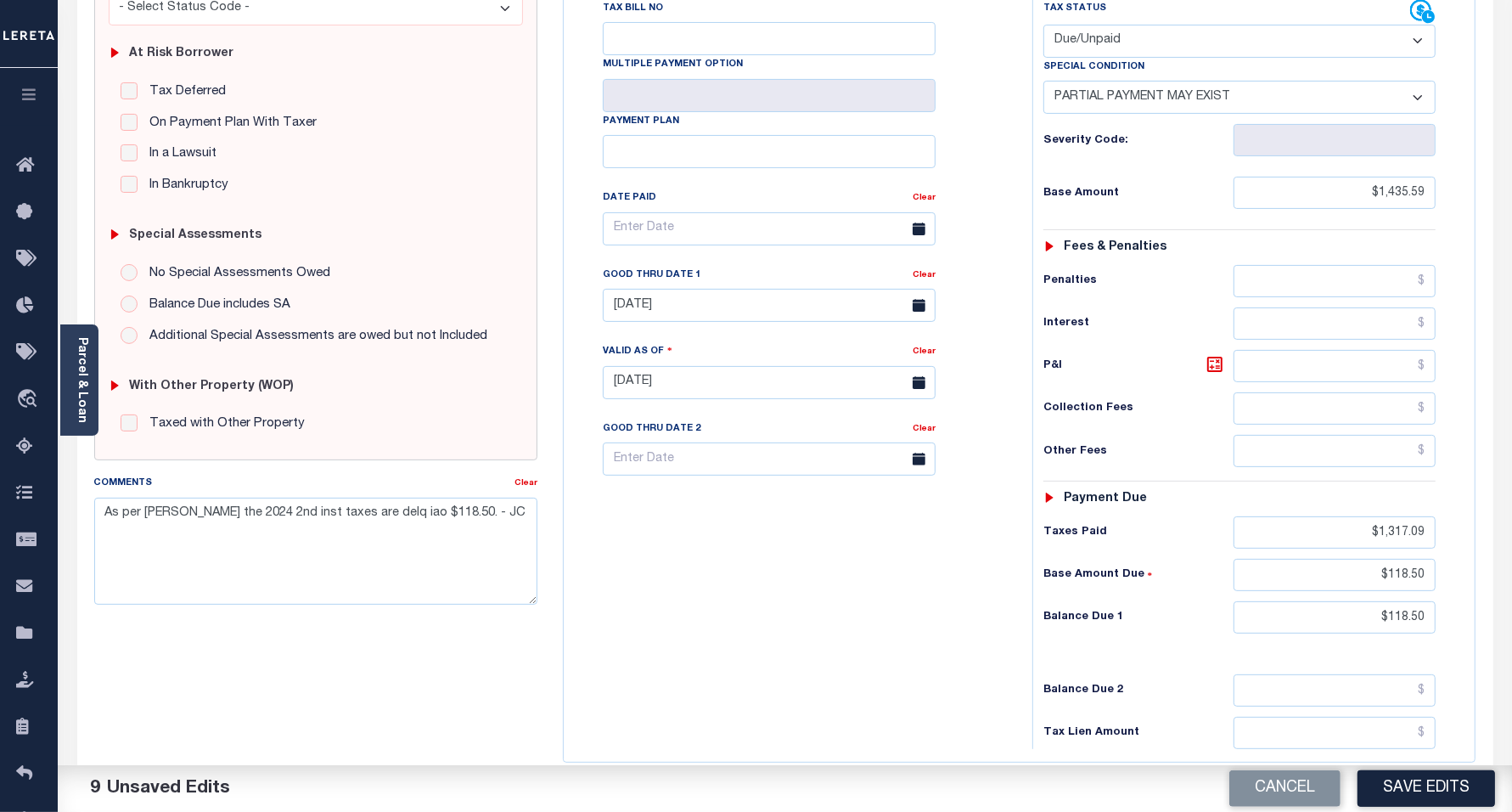
scroll to position [452, 0]
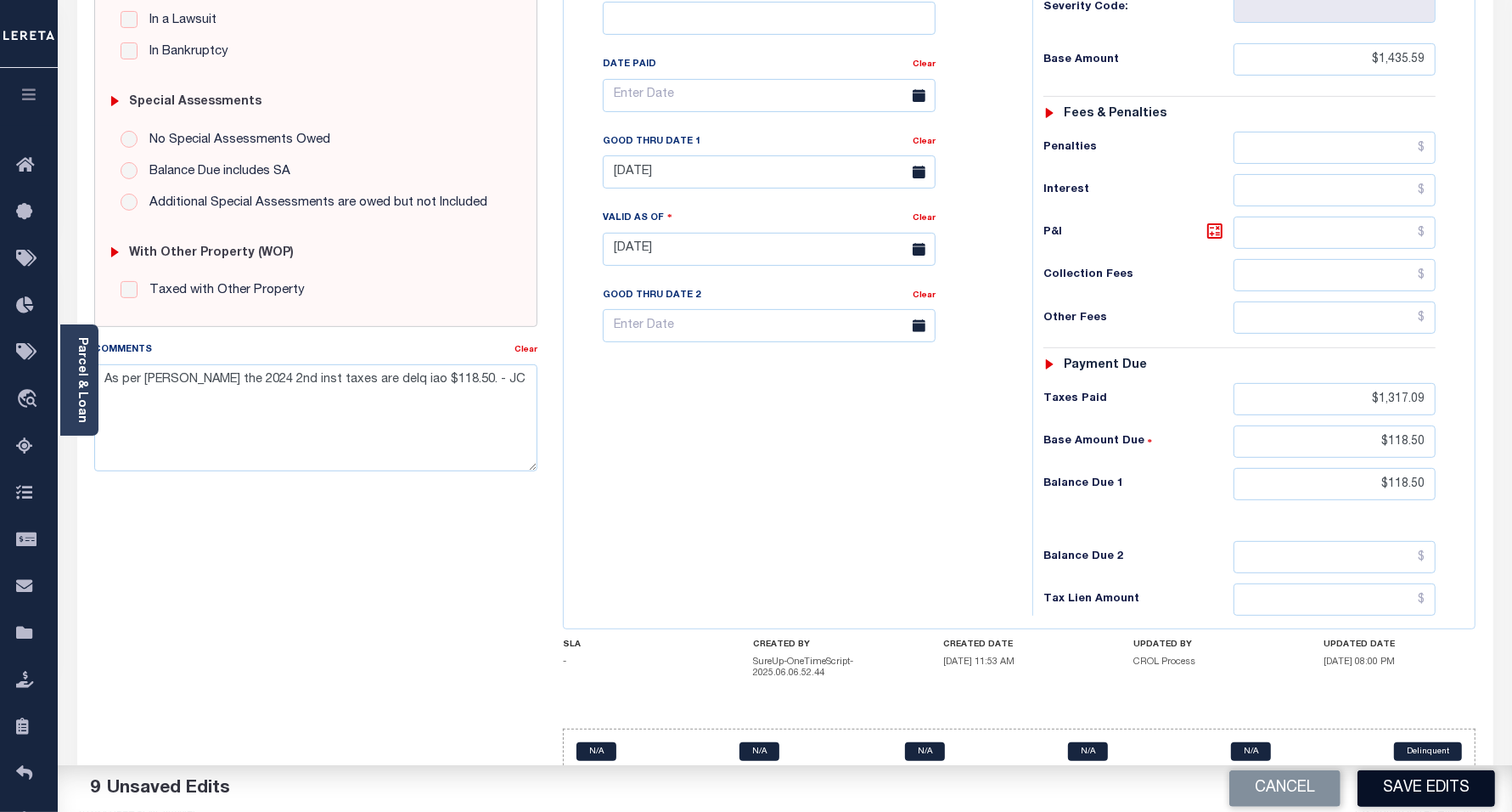
click at [1431, 791] on button "Save Edits" at bounding box center [1426, 788] width 137 height 37
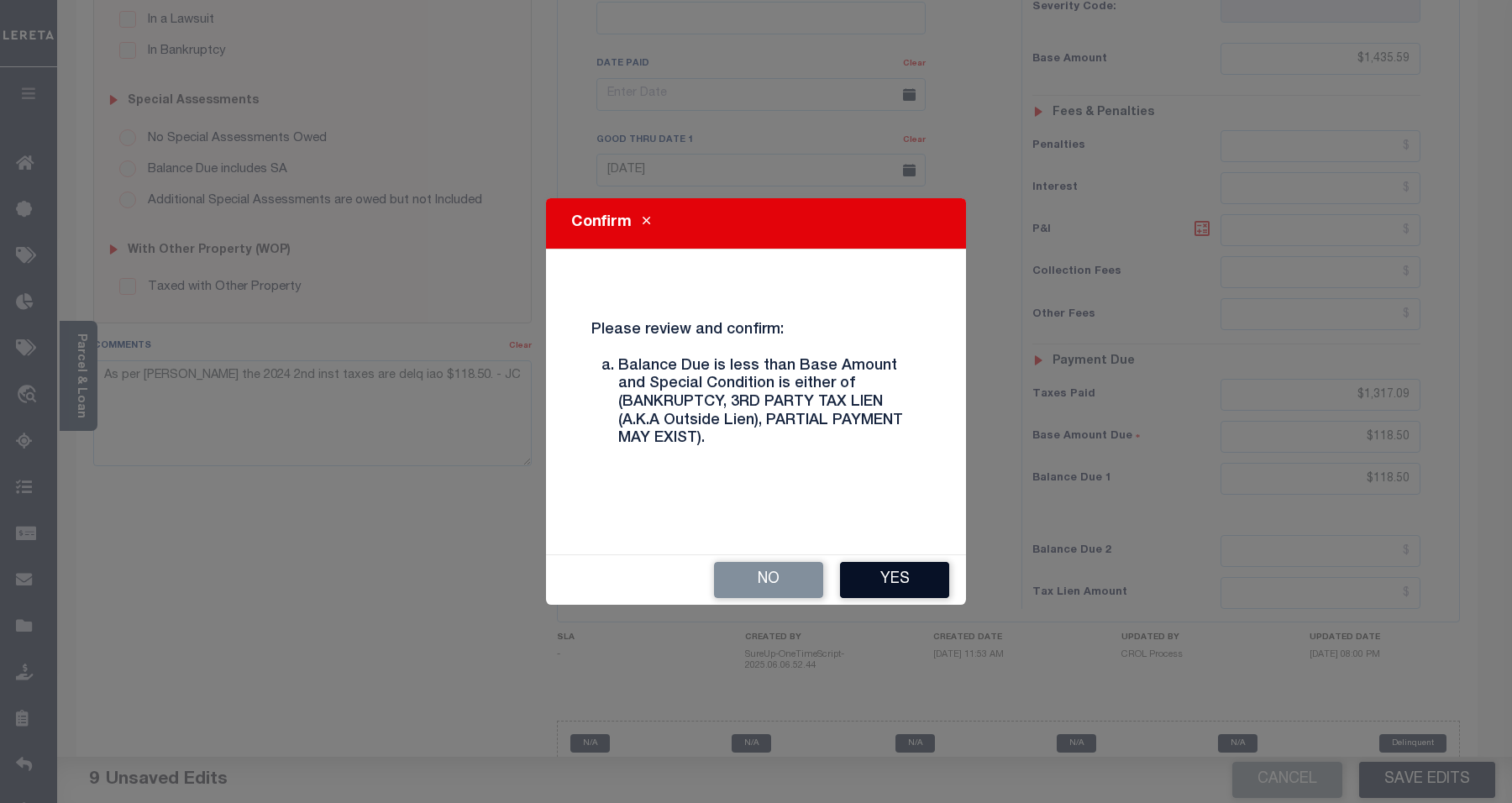
click at [916, 567] on button "Yes" at bounding box center [894, 580] width 109 height 36
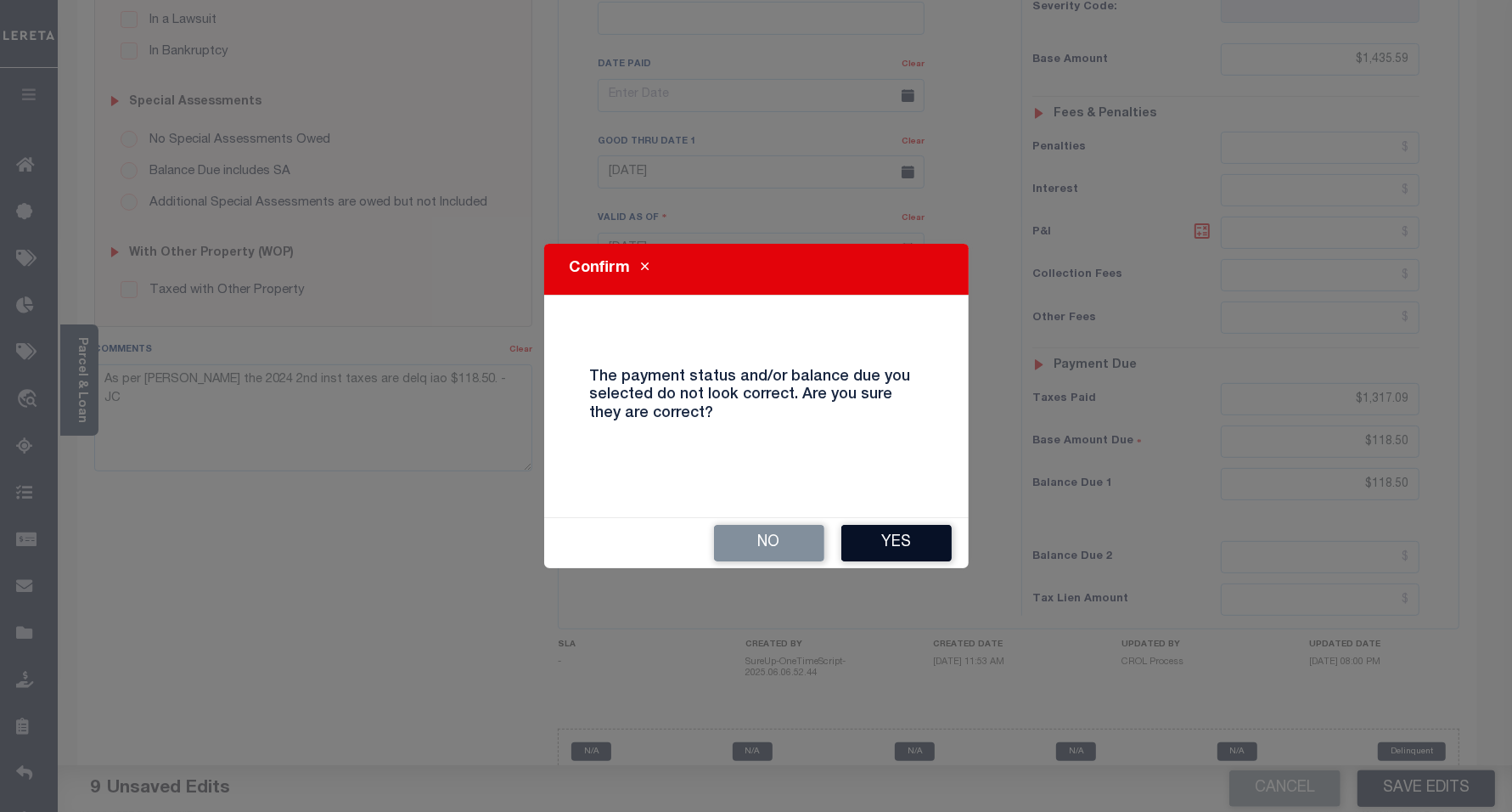
click at [911, 540] on button "Yes" at bounding box center [897, 543] width 110 height 37
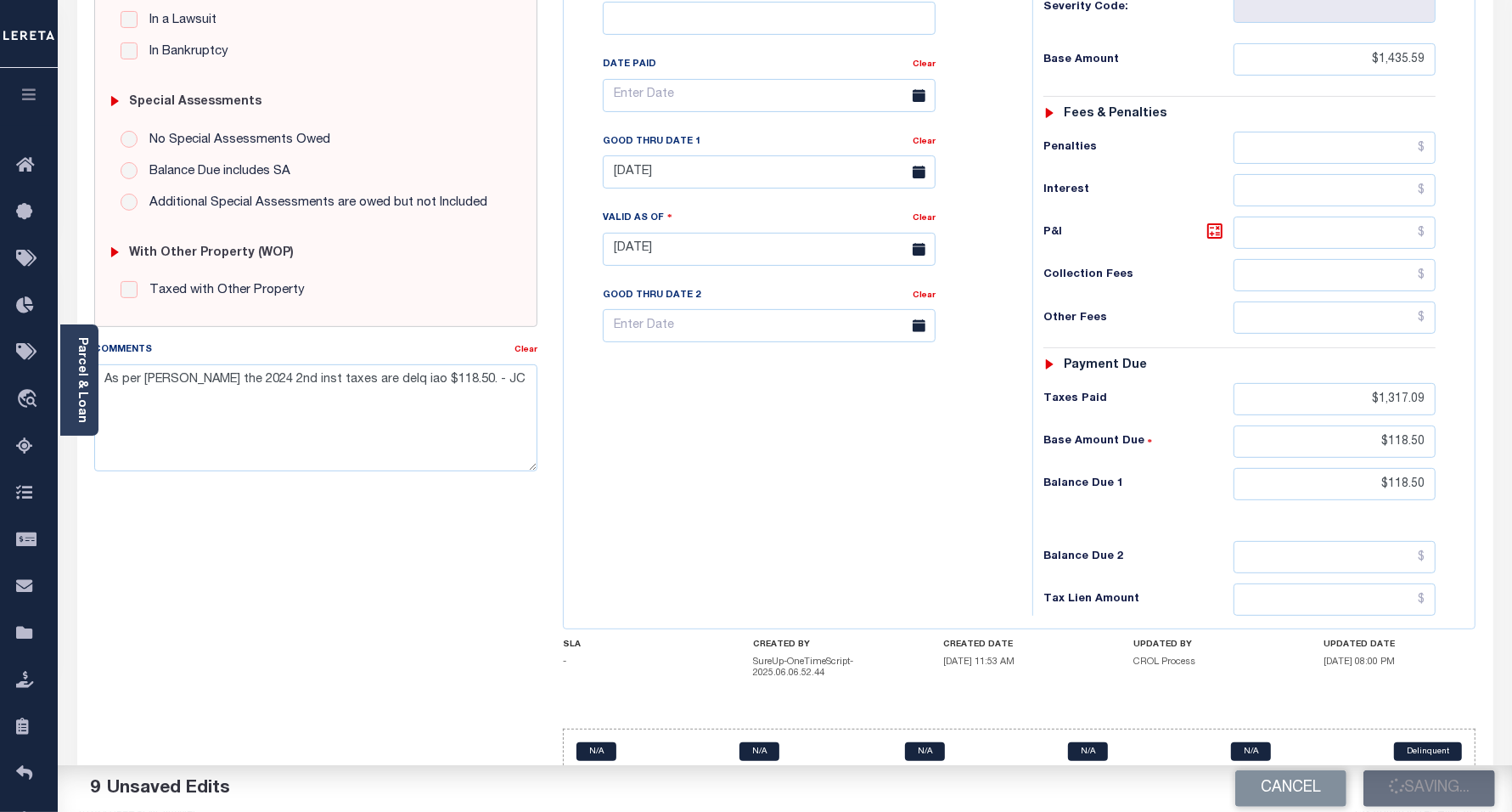
checkbox input "false"
type input "$1,435.59"
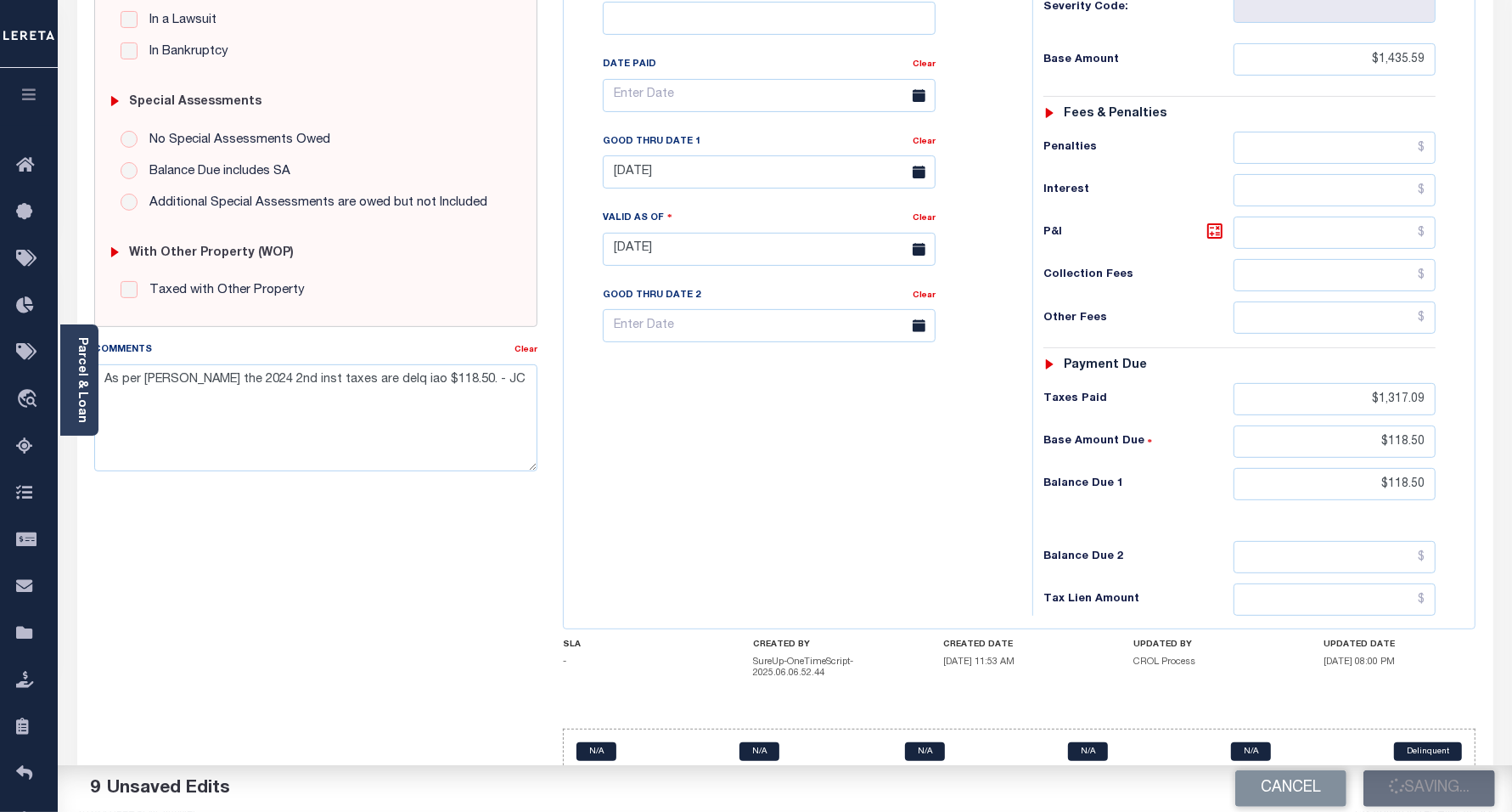
type input "$1,317.09"
type input "$118.5"
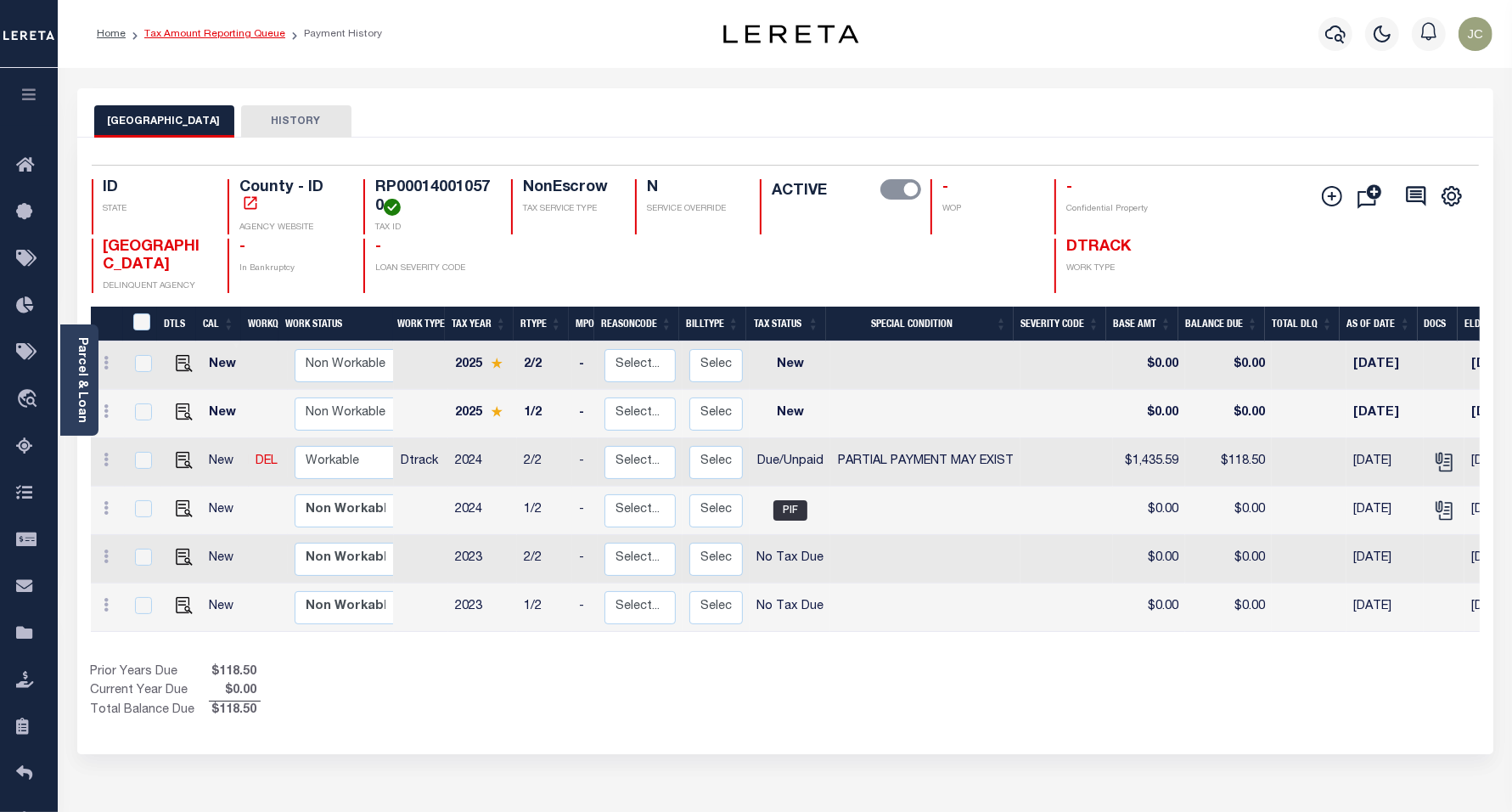
click at [244, 30] on link "Tax Amount Reporting Queue" at bounding box center [215, 33] width 141 height 10
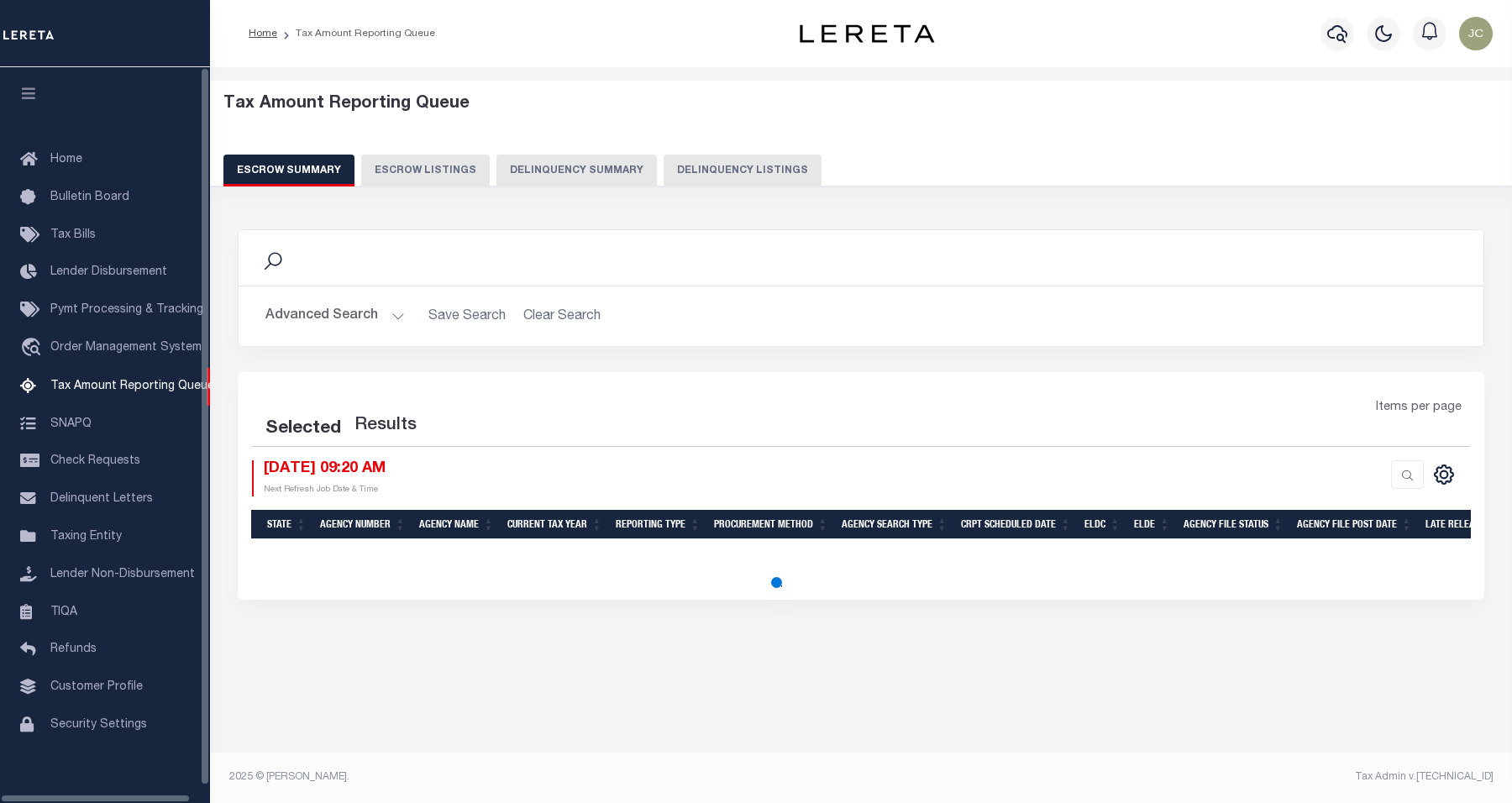
click at [744, 160] on button "Delinquency Listings" at bounding box center [742, 170] width 158 height 32
select select "100"
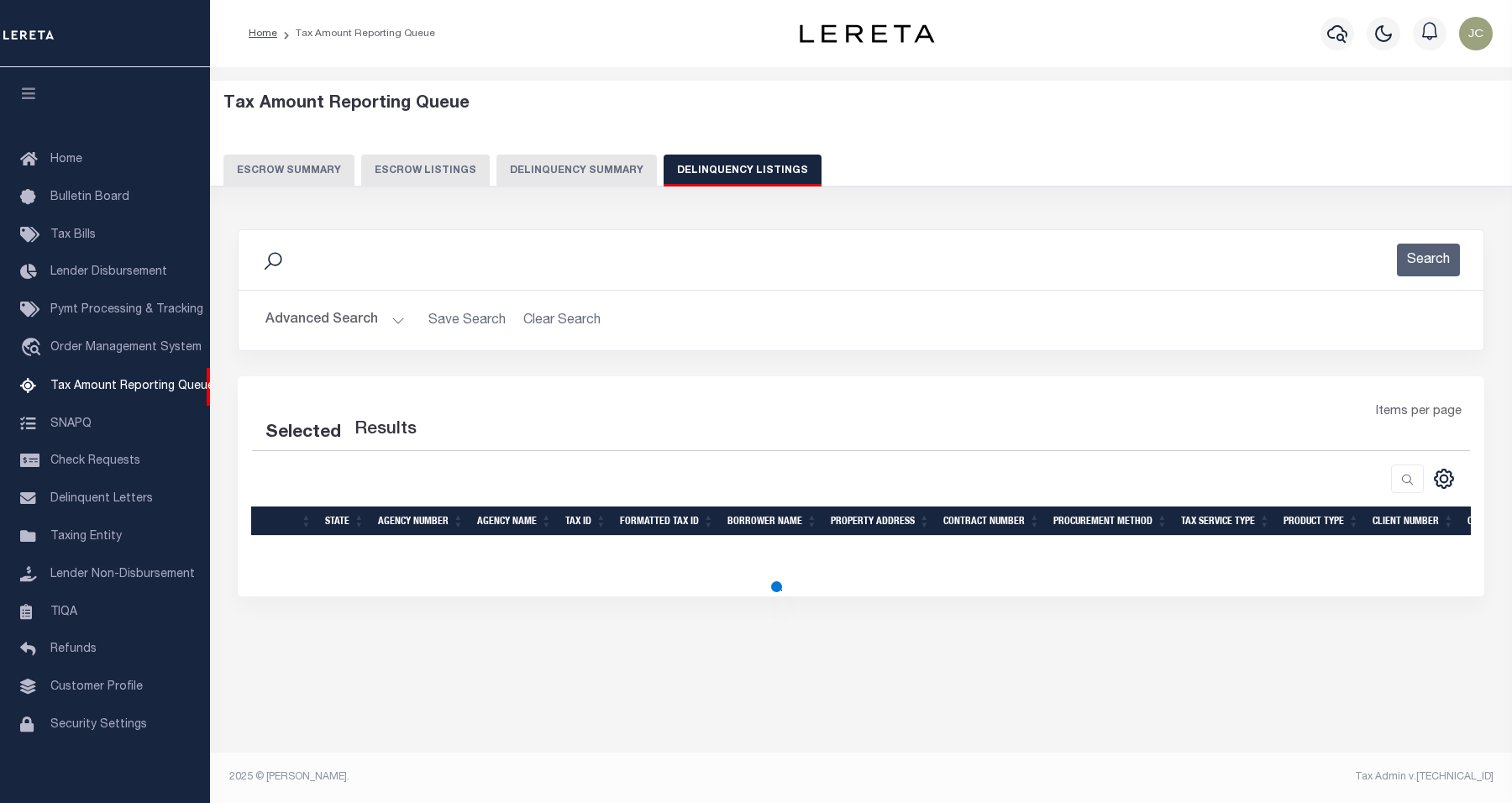
select select "100"
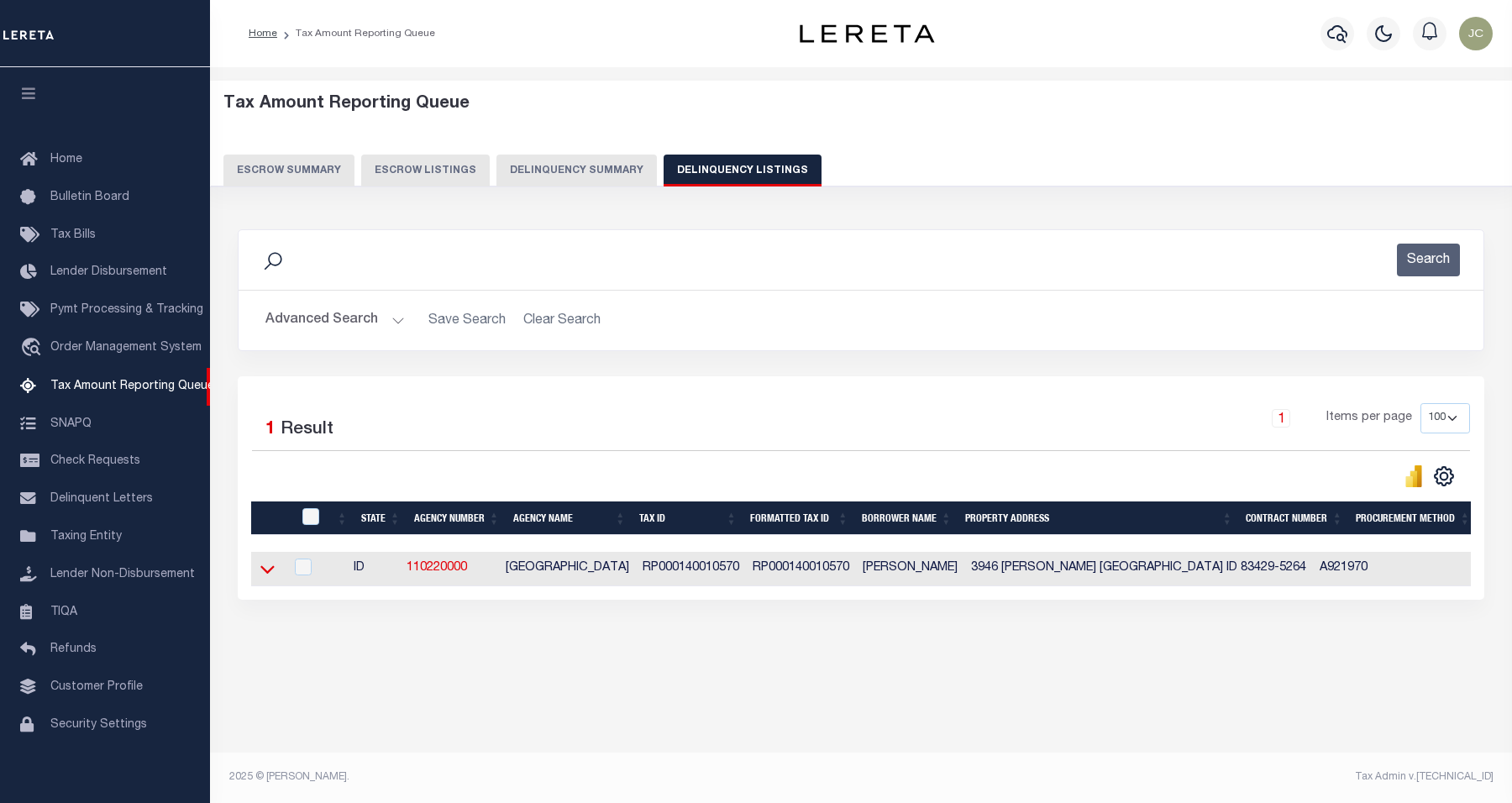
click at [265, 574] on icon at bounding box center [268, 570] width 15 height 8
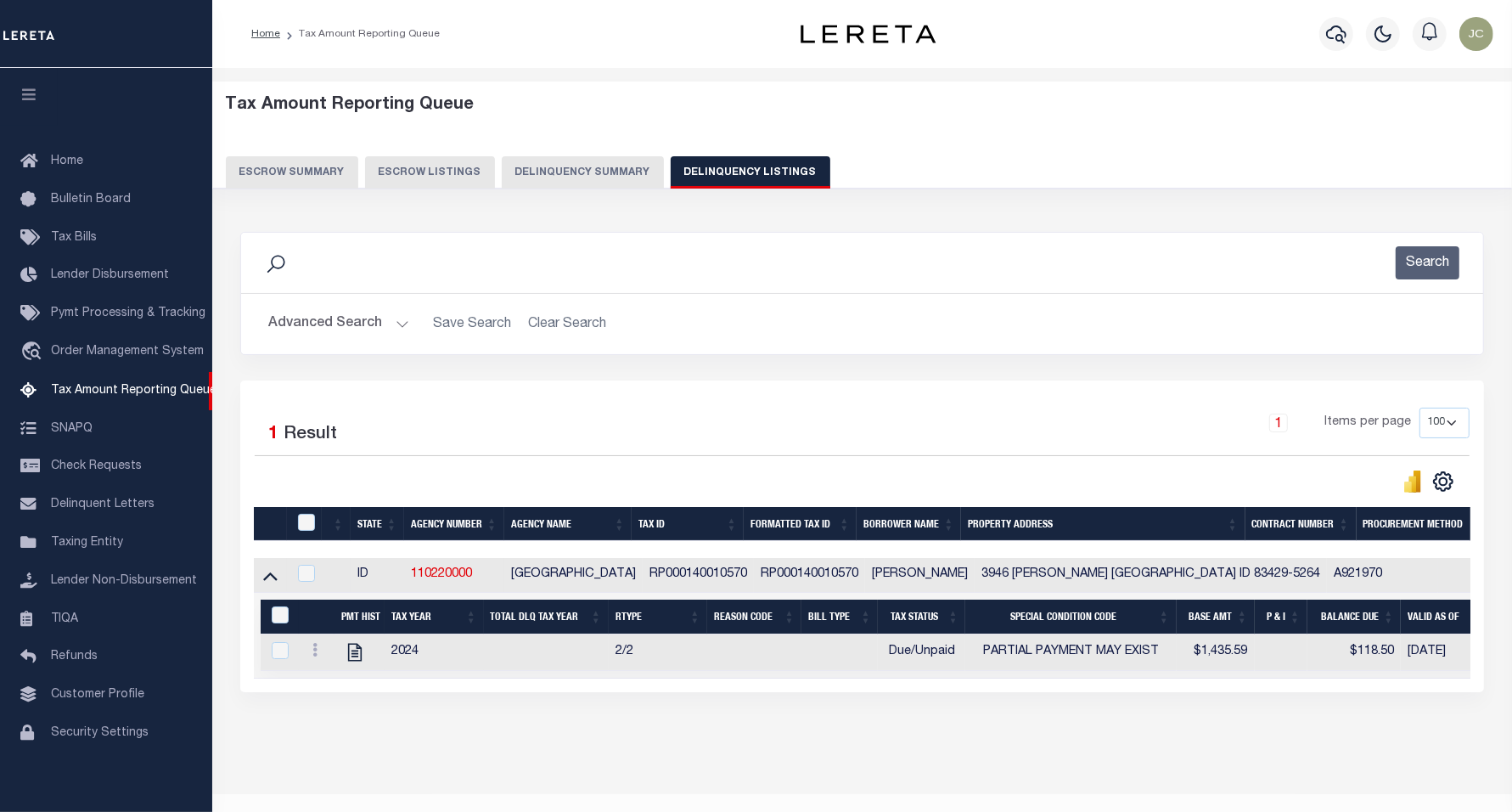
click at [268, 583] on icon at bounding box center [271, 574] width 15 height 17
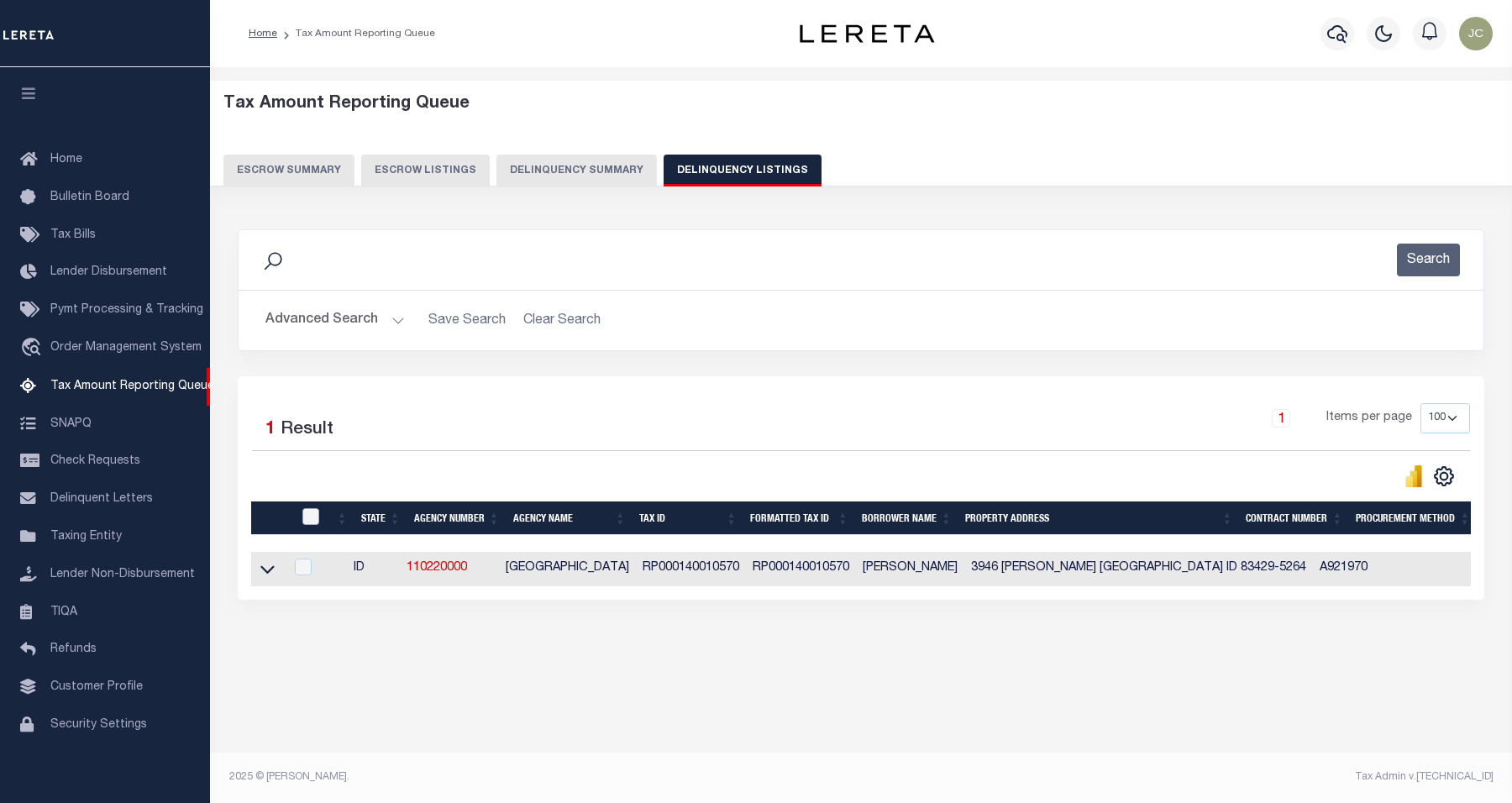
click at [308, 514] on input "checkbox" at bounding box center [311, 516] width 16 height 16
checkbox input "true"
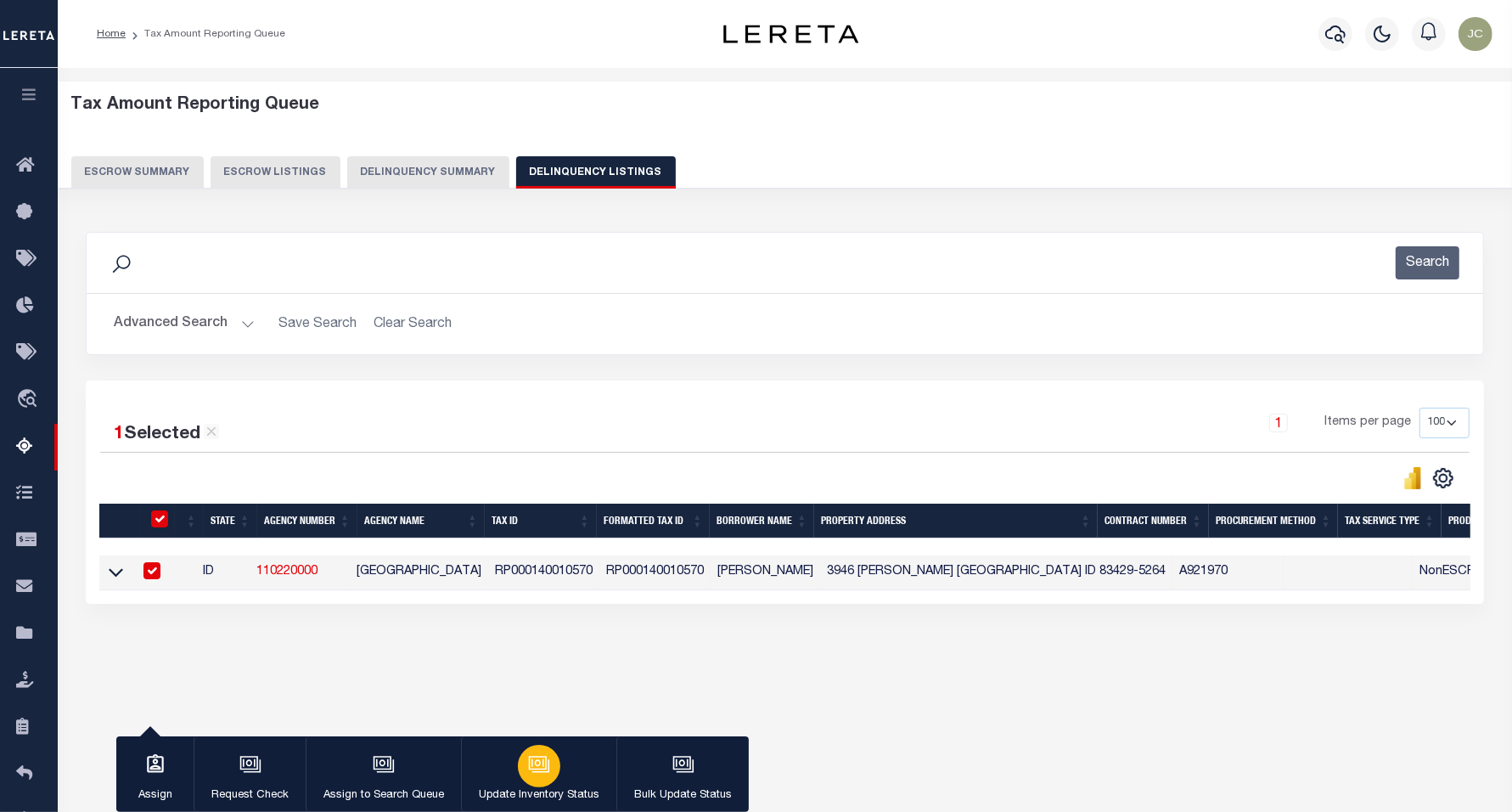
click at [556, 757] on div "button" at bounding box center [540, 766] width 42 height 42
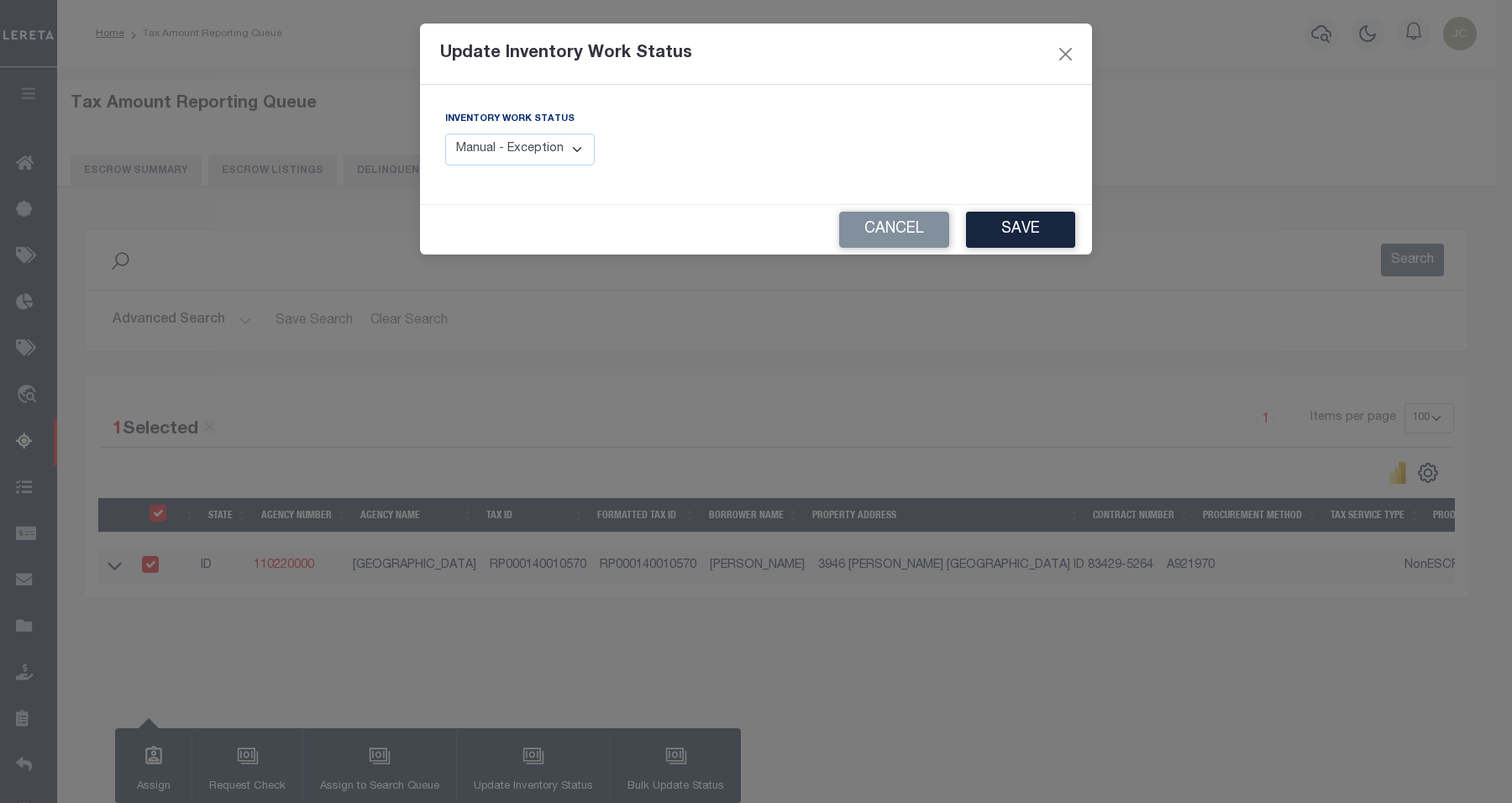
click at [551, 151] on select "Manual - Exception Pended - Awaiting Search Late Add Exception Completed" at bounding box center [520, 150] width 149 height 33
select select "4"
click at [445, 134] on select "Manual - Exception Pended - Awaiting Search Late Add Exception Completed" at bounding box center [520, 150] width 149 height 33
click at [1019, 224] on button "Save" at bounding box center [1021, 229] width 109 height 36
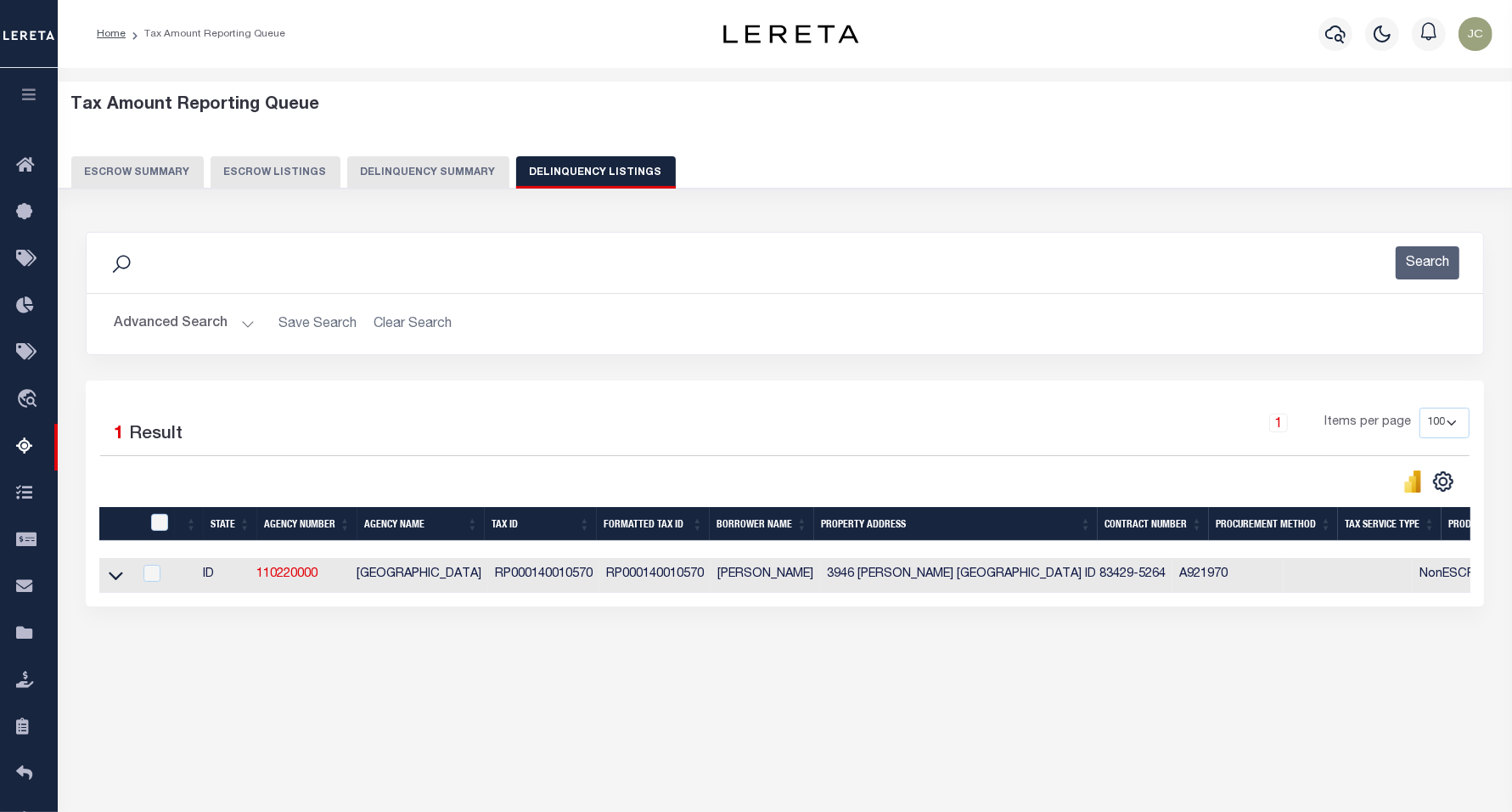
click at [235, 310] on button "Advanced Search" at bounding box center [184, 324] width 141 height 33
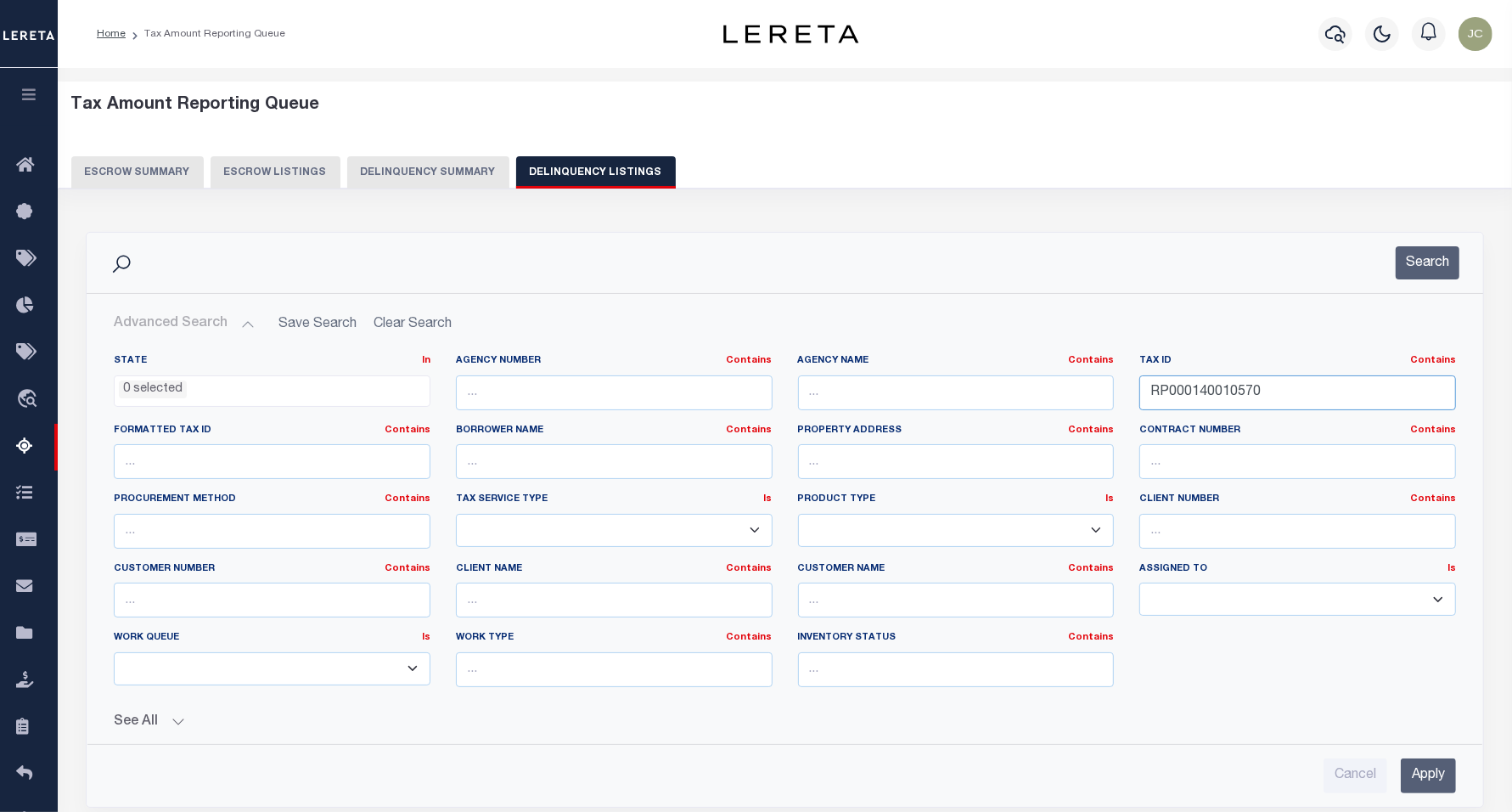
click at [1297, 396] on input "RP000140010570" at bounding box center [1298, 393] width 317 height 35
paste input "A0002010004A"
type input "RPA0002010004A"
click at [1441, 267] on button "Search" at bounding box center [1427, 262] width 64 height 33
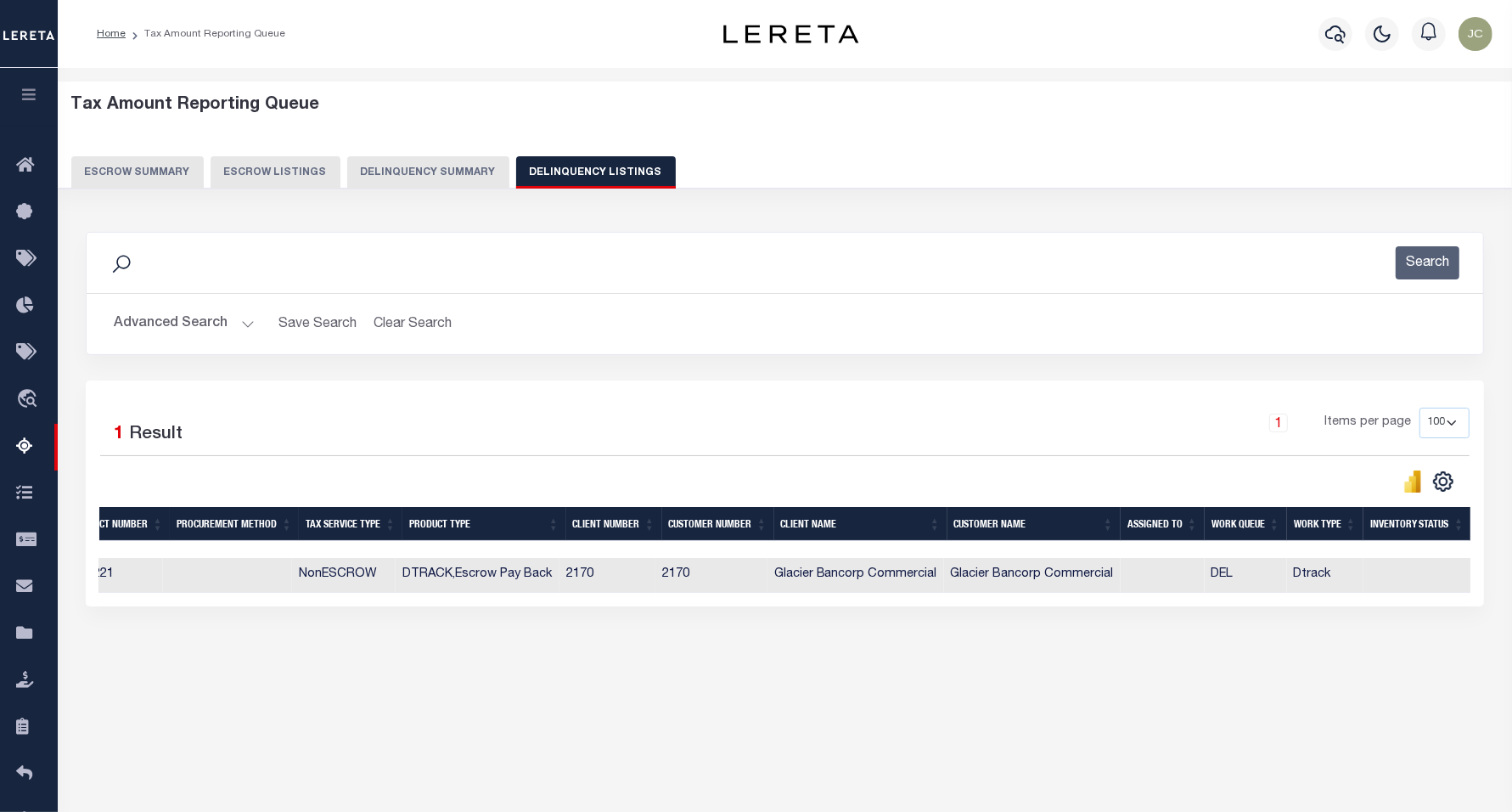
scroll to position [0, 683]
